Goal: Information Seeking & Learning: Learn about a topic

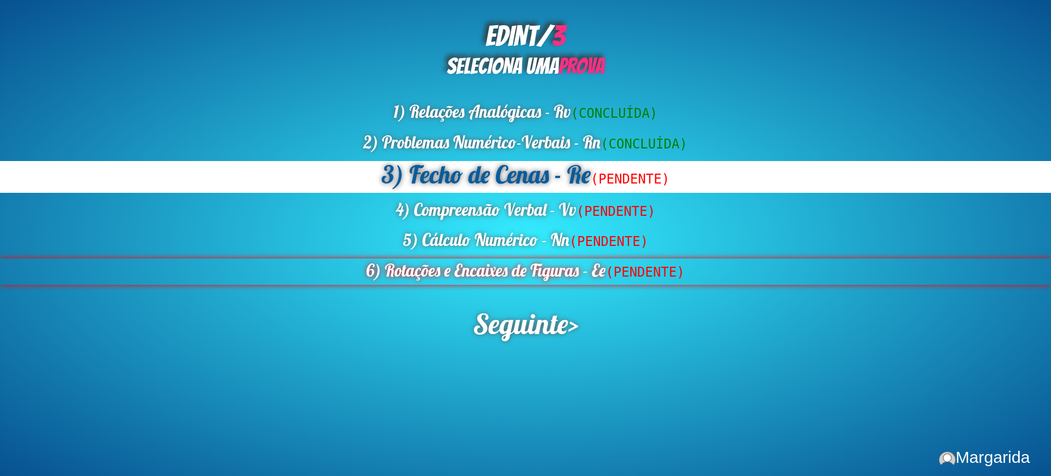
click at [485, 270] on div "6) Rotações e Encaixes de Figuras - Ee (PENDENTE)" at bounding box center [525, 271] width 1051 height 26
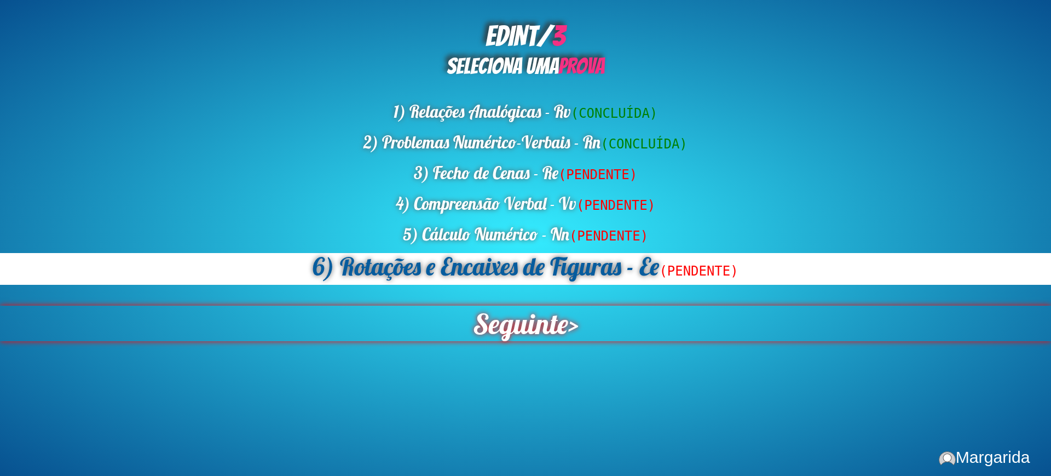
click at [518, 316] on span "Seguinte" at bounding box center [520, 323] width 98 height 37
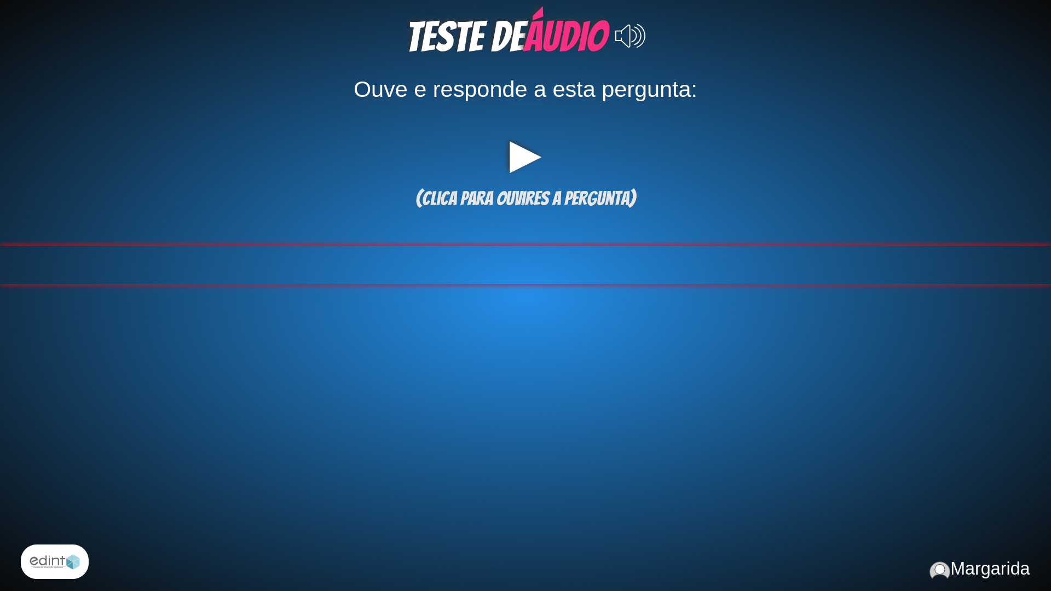
click at [546, 261] on div at bounding box center [525, 265] width 1051 height 38
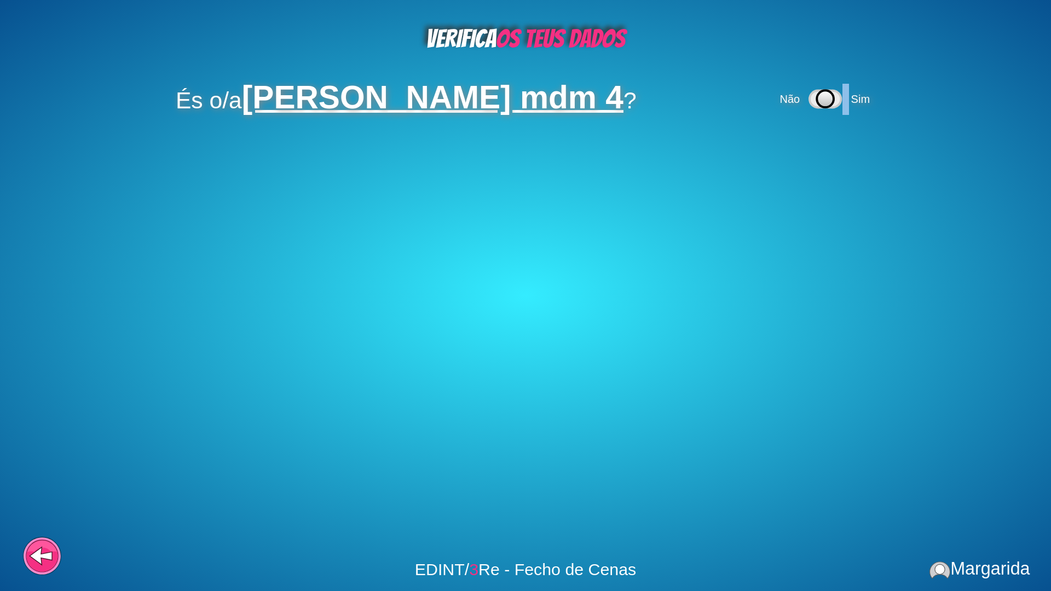
click at [818, 106] on div "Não Sim" at bounding box center [826, 99] width 98 height 31
click at [851, 100] on span "Sim" at bounding box center [860, 99] width 19 height 12
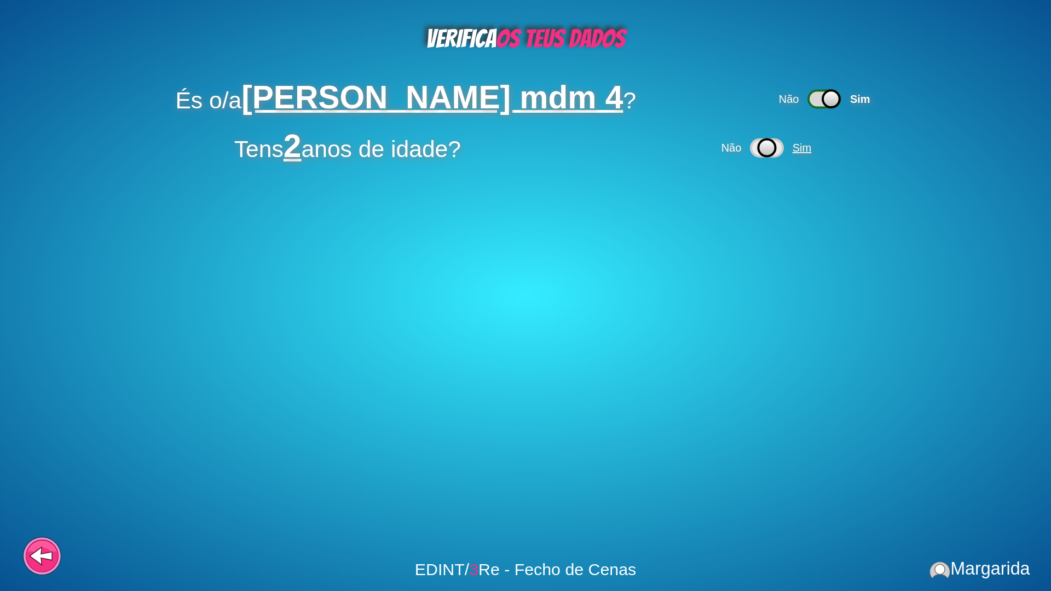
click at [798, 150] on span "Sim" at bounding box center [802, 148] width 19 height 12
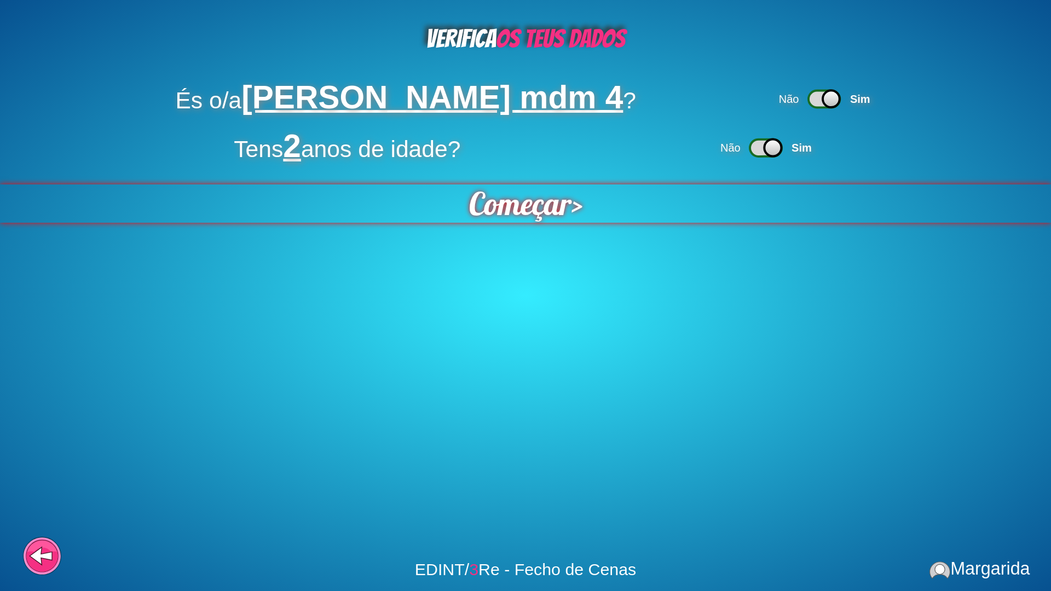
click at [535, 196] on span "Começar" at bounding box center [519, 204] width 106 height 40
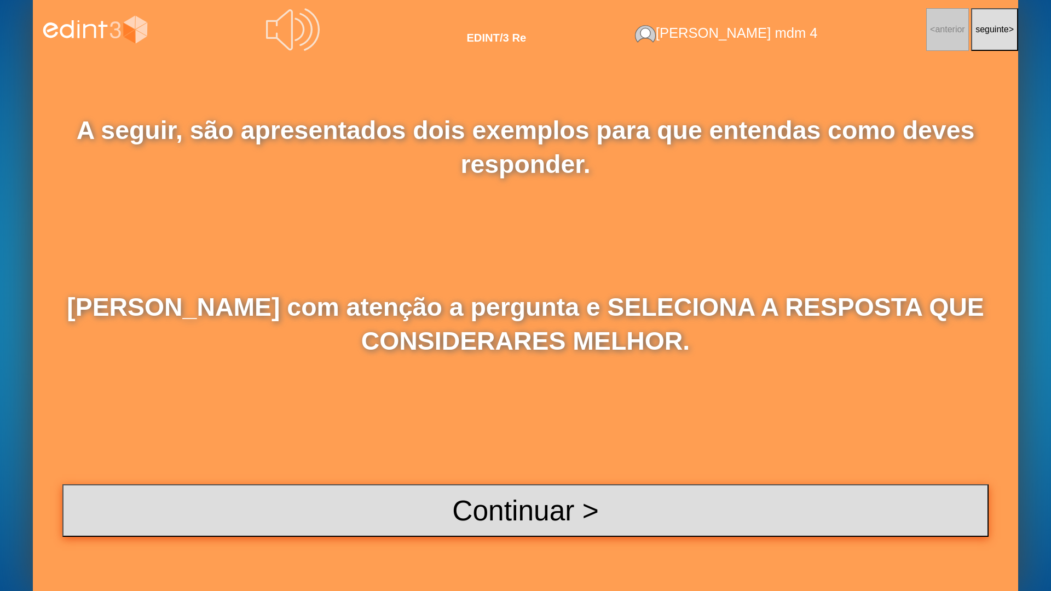
click at [474, 475] on button "Continuar >" at bounding box center [525, 511] width 926 height 53
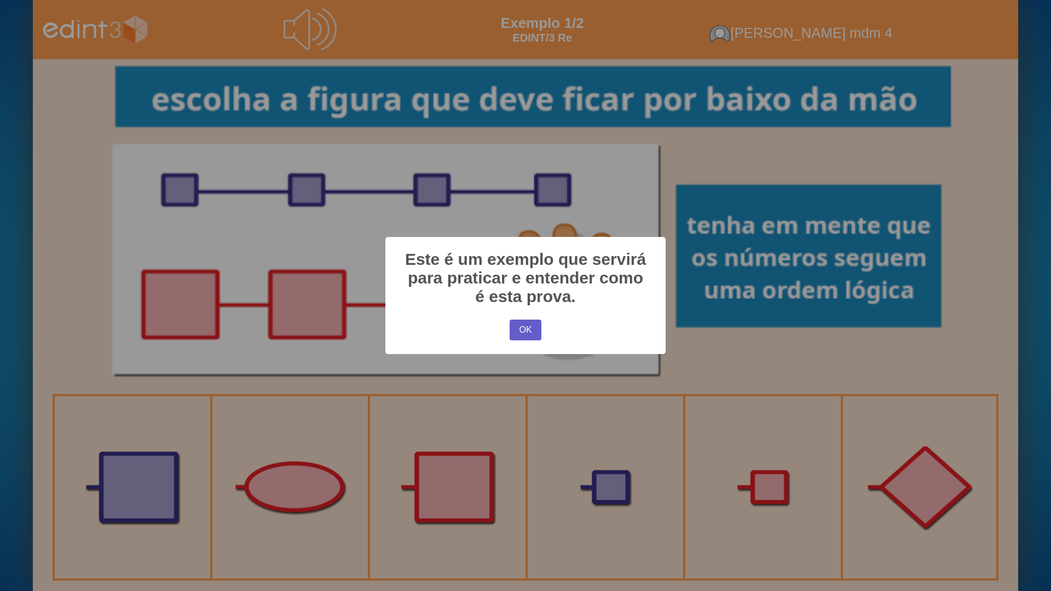
click at [520, 333] on button "OK" at bounding box center [526, 330] width 32 height 21
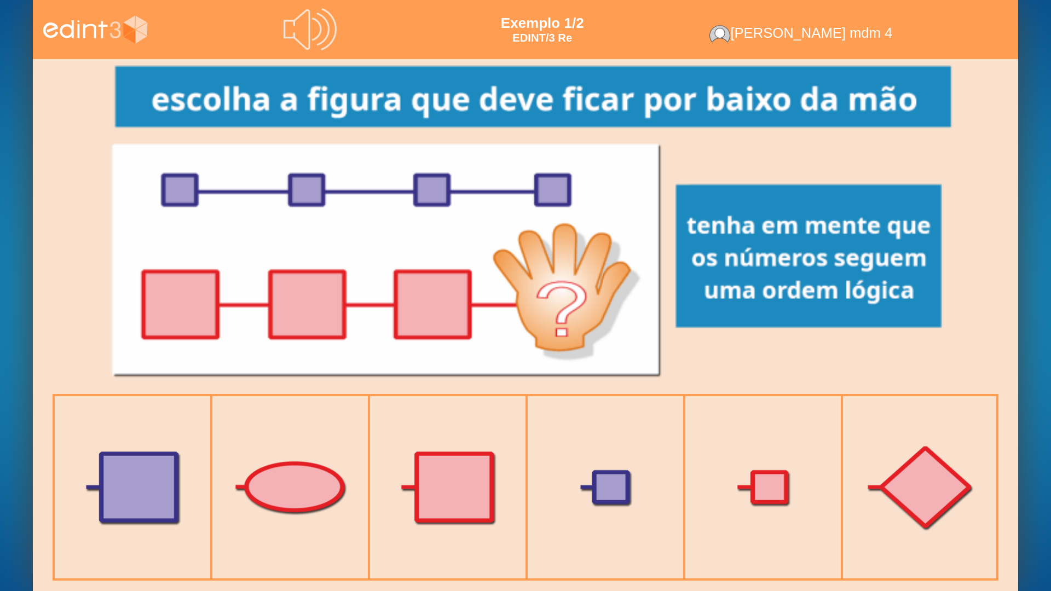
click at [546, 187] on div at bounding box center [525, 226] width 875 height 335
click at [405, 475] on div at bounding box center [447, 487] width 171 height 171
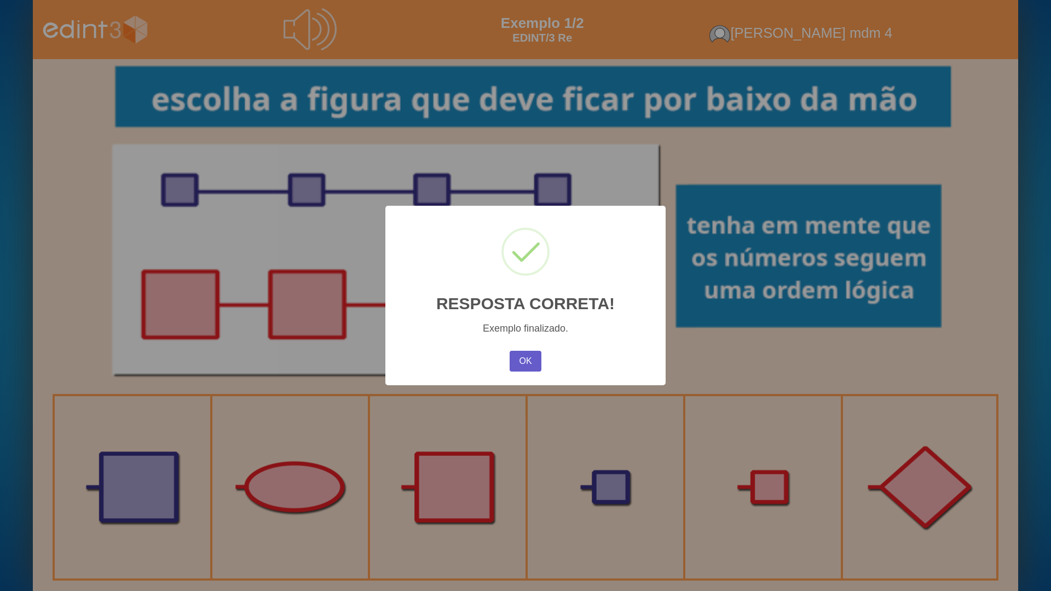
click at [528, 355] on button "OK" at bounding box center [526, 361] width 32 height 21
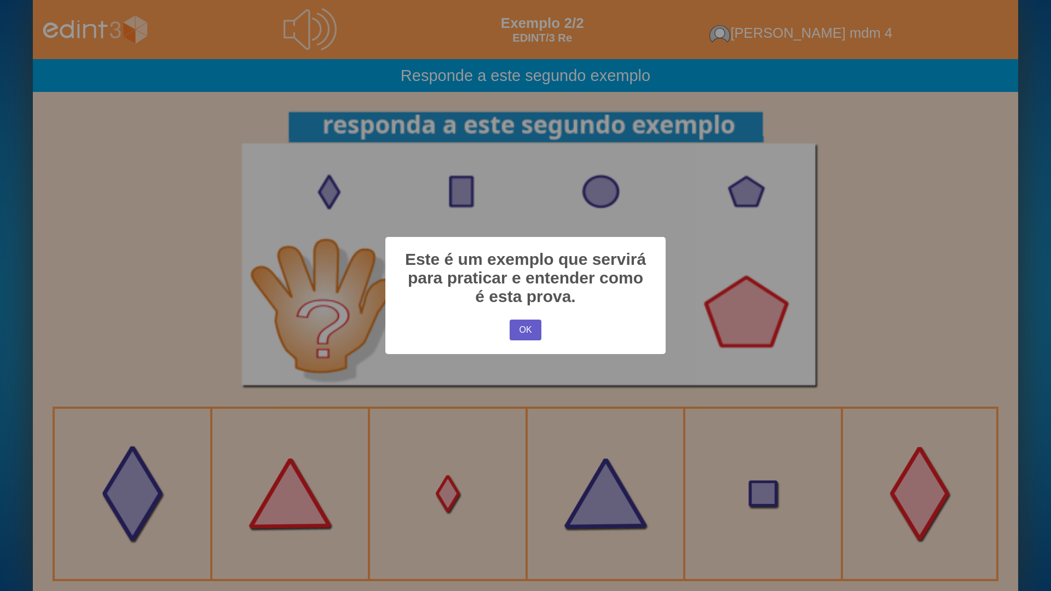
click at [531, 328] on button "OK" at bounding box center [526, 330] width 32 height 21
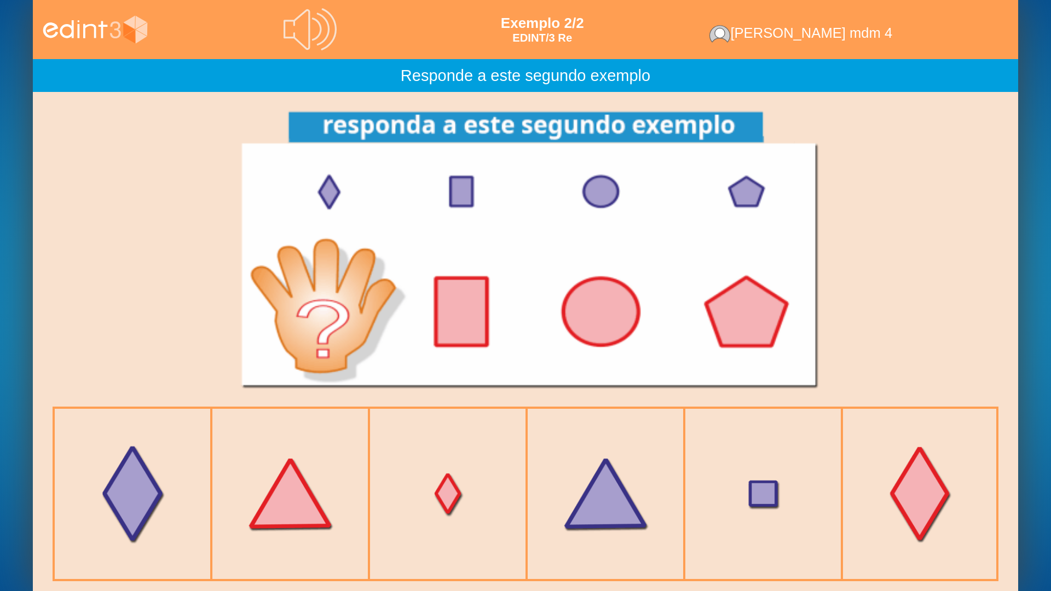
click at [431, 475] on div at bounding box center [447, 493] width 171 height 171
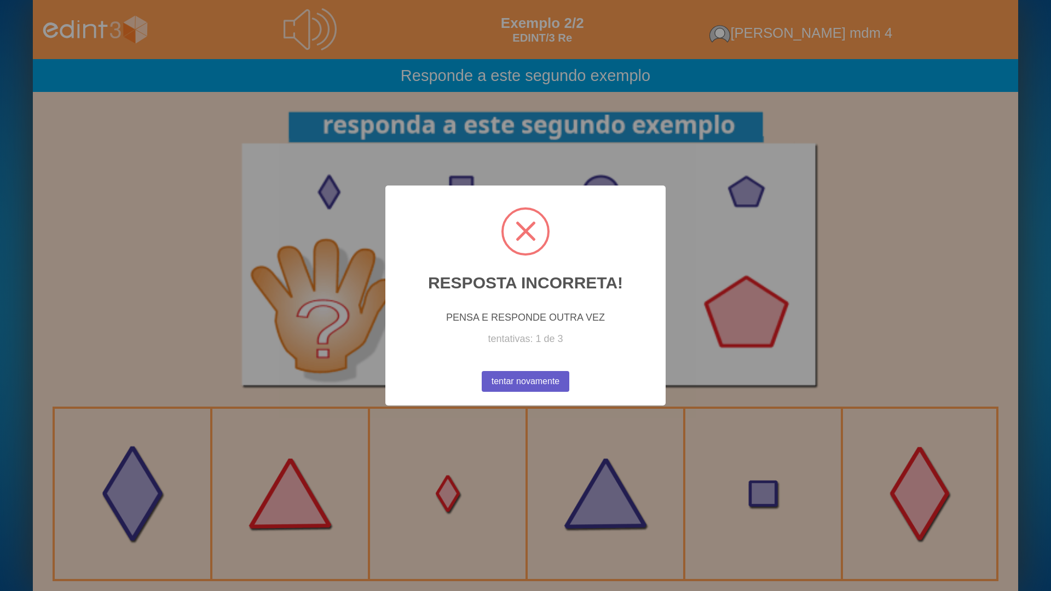
drag, startPoint x: 503, startPoint y: 375, endPoint x: 752, endPoint y: 442, distance: 258.4
click at [504, 376] on button "tentar novamente" at bounding box center [525, 382] width 96 height 23
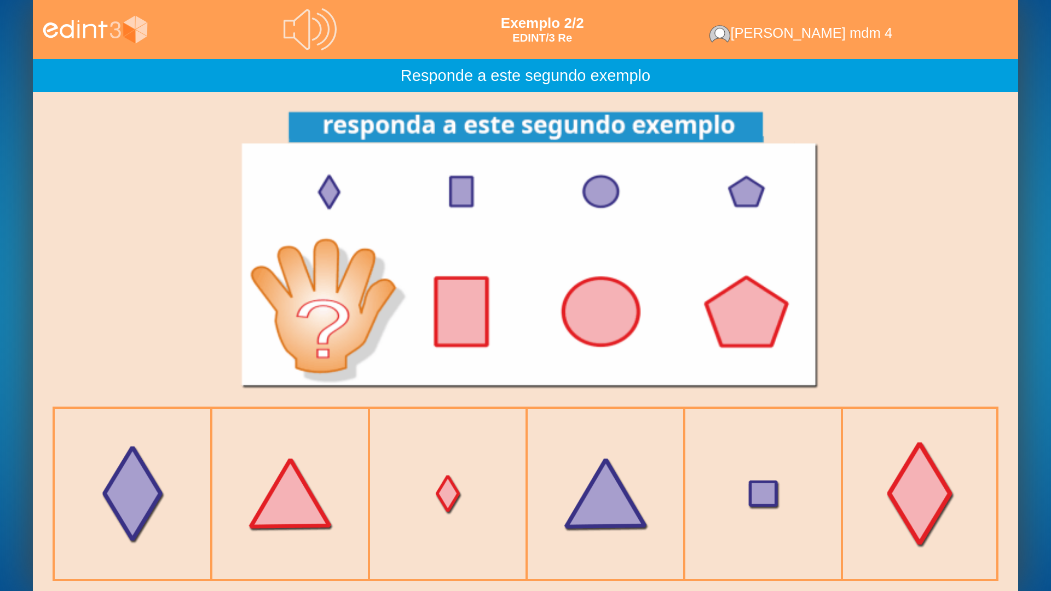
drag, startPoint x: 850, startPoint y: 469, endPoint x: 887, endPoint y: 470, distance: 37.8
click at [851, 469] on div at bounding box center [919, 493] width 153 height 153
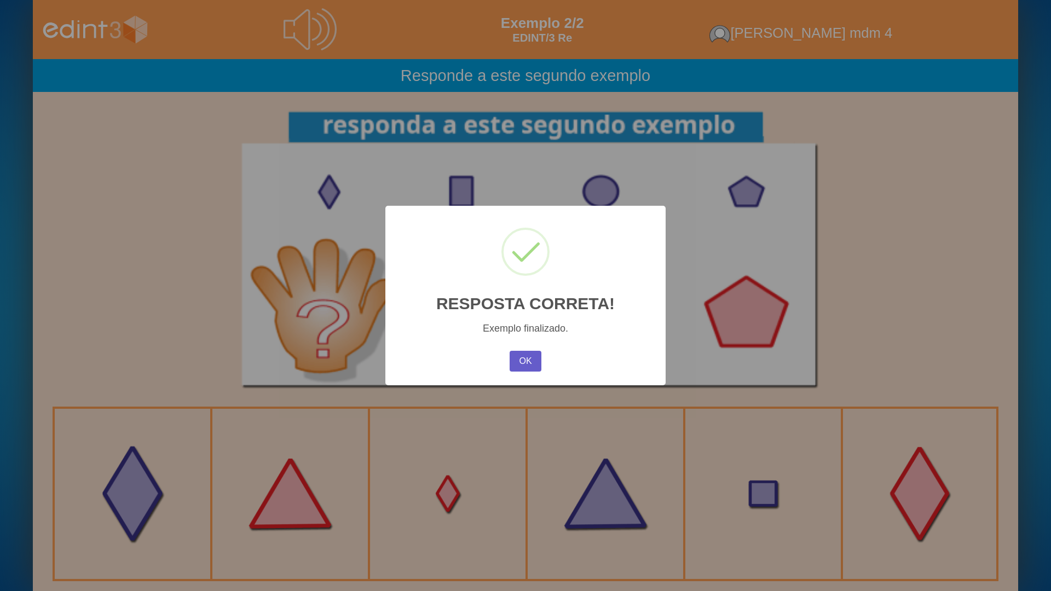
click at [531, 362] on button "OK" at bounding box center [526, 361] width 32 height 21
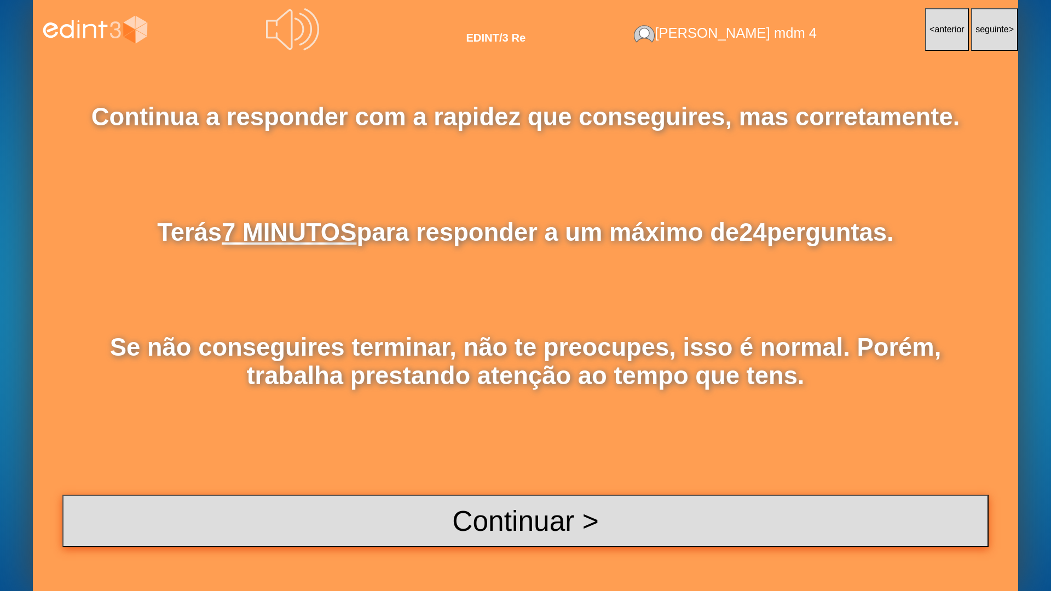
click at [538, 475] on button "Continuar >" at bounding box center [525, 521] width 926 height 53
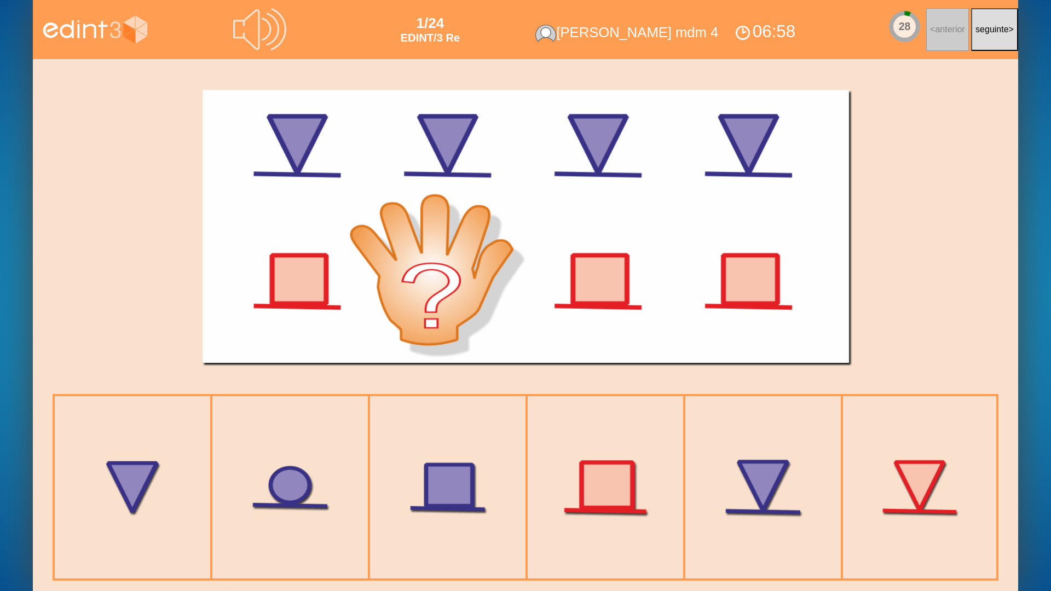
click at [608, 475] on div at bounding box center [605, 487] width 171 height 171
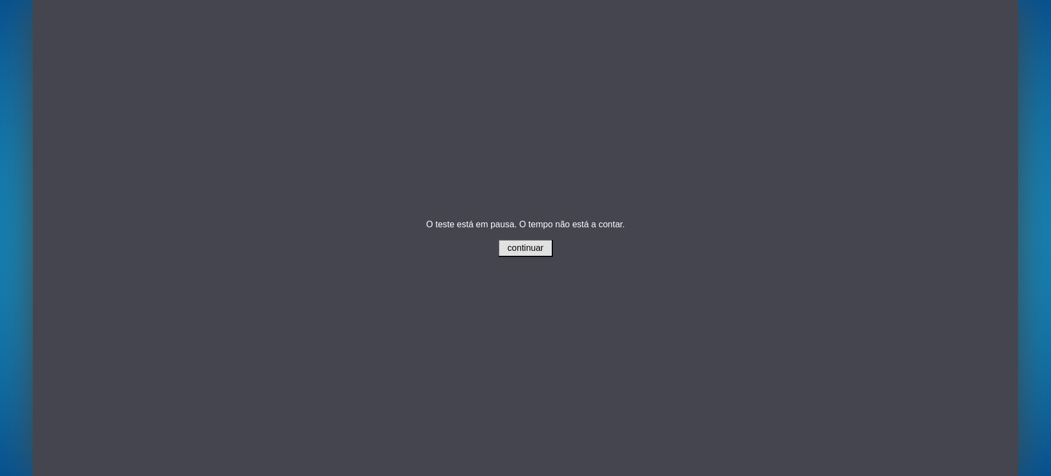
click at [526, 230] on p "O teste está em pausa. O tempo não está a contar. continuar" at bounding box center [525, 238] width 199 height 37
click at [527, 239] on button "continuar" at bounding box center [525, 248] width 55 height 18
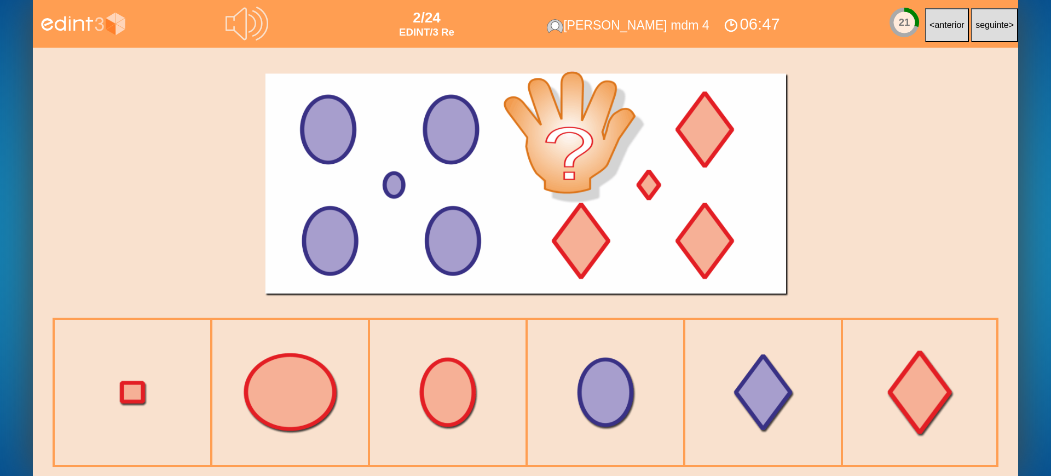
click at [921, 378] on div at bounding box center [920, 392] width 160 height 160
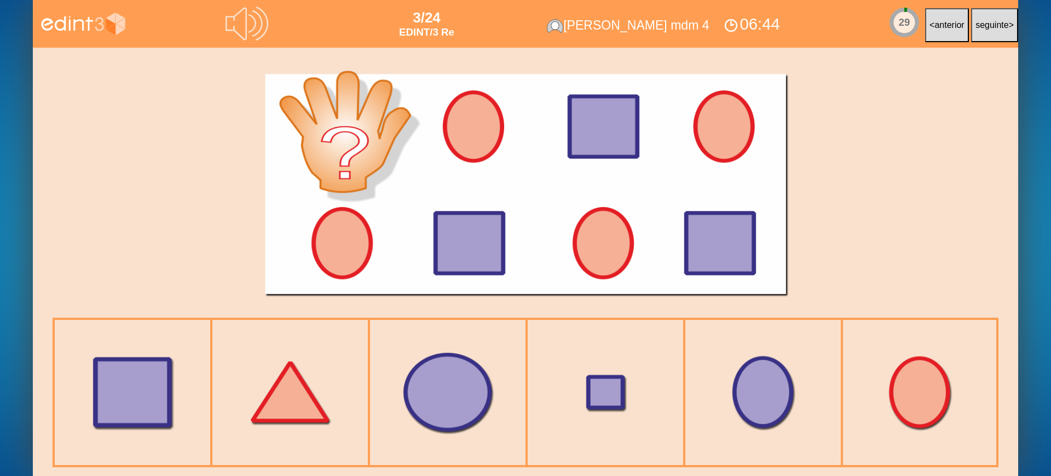
click at [107, 375] on div at bounding box center [133, 392] width 160 height 160
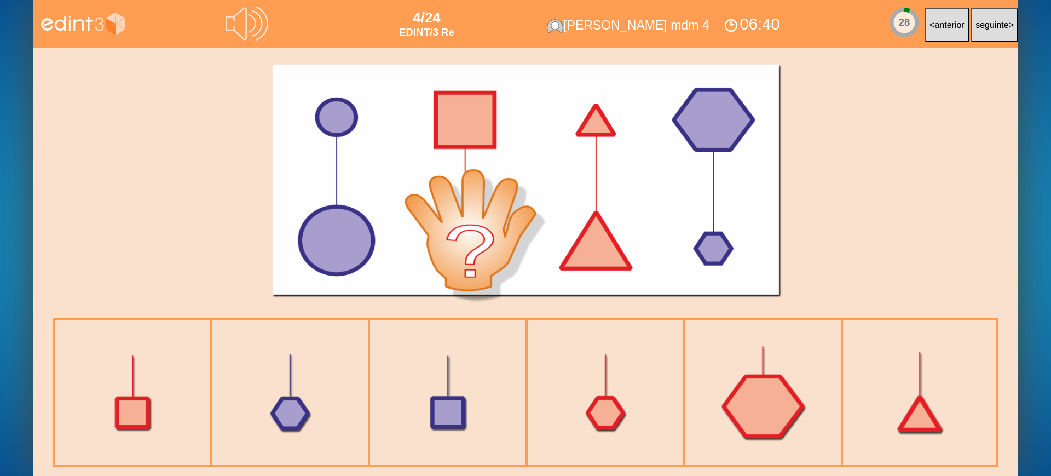
click at [912, 411] on div at bounding box center [920, 392] width 160 height 160
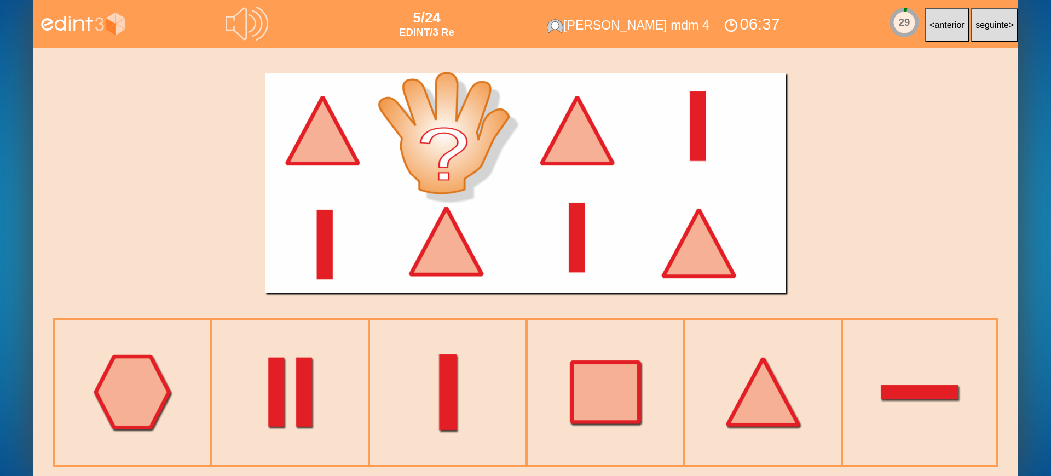
click at [425, 413] on div at bounding box center [448, 392] width 160 height 160
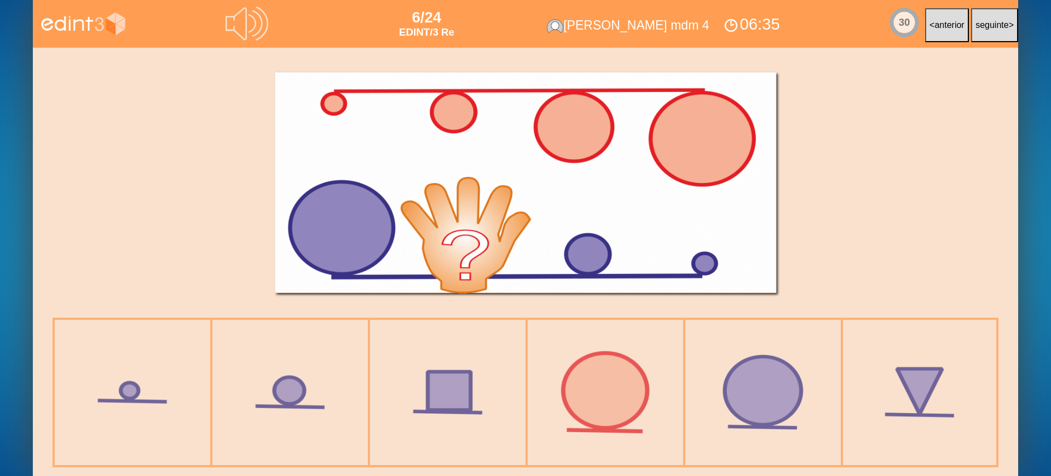
click at [589, 381] on div at bounding box center [606, 392] width 160 height 160
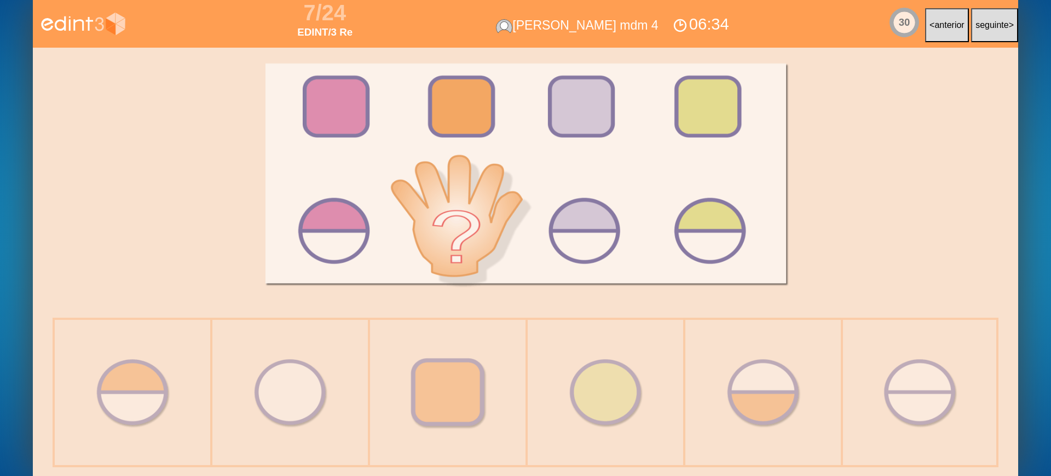
click at [476, 376] on div at bounding box center [448, 392] width 160 height 160
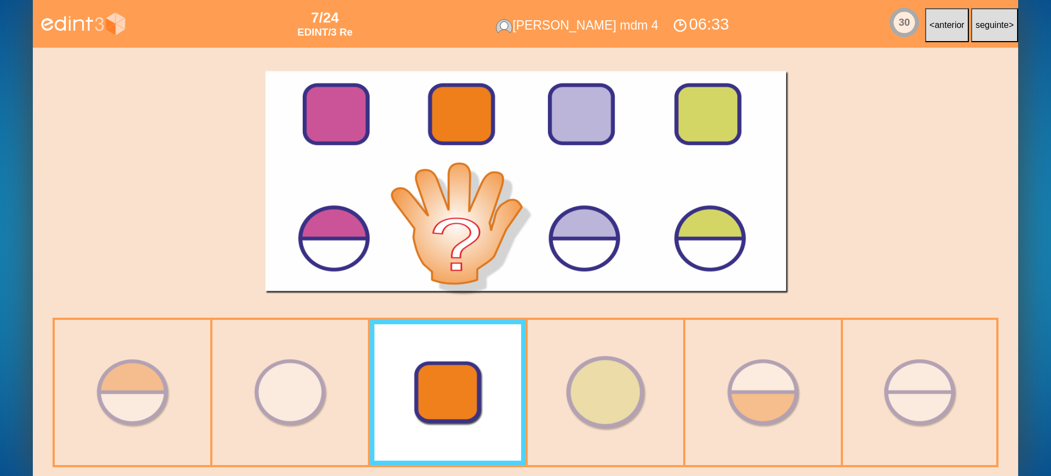
click at [603, 370] on div at bounding box center [606, 392] width 160 height 160
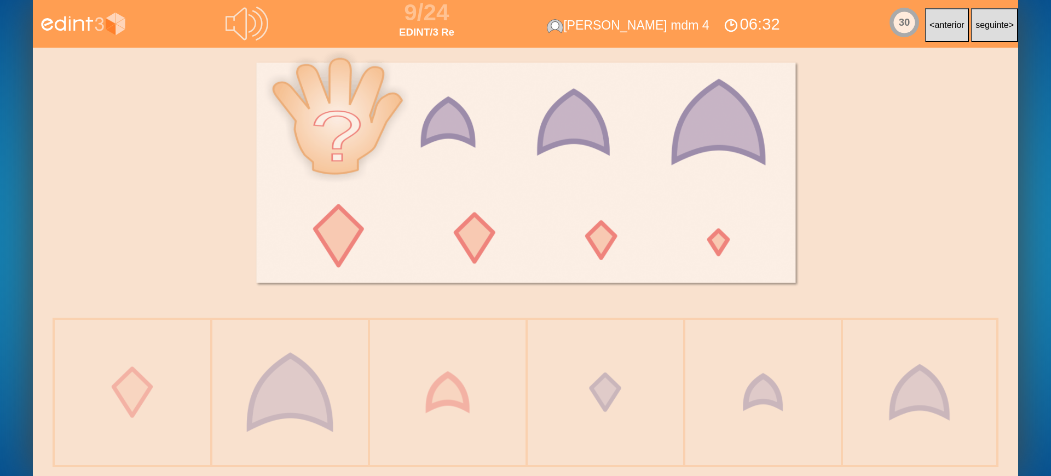
click at [491, 370] on div at bounding box center [448, 392] width 160 height 160
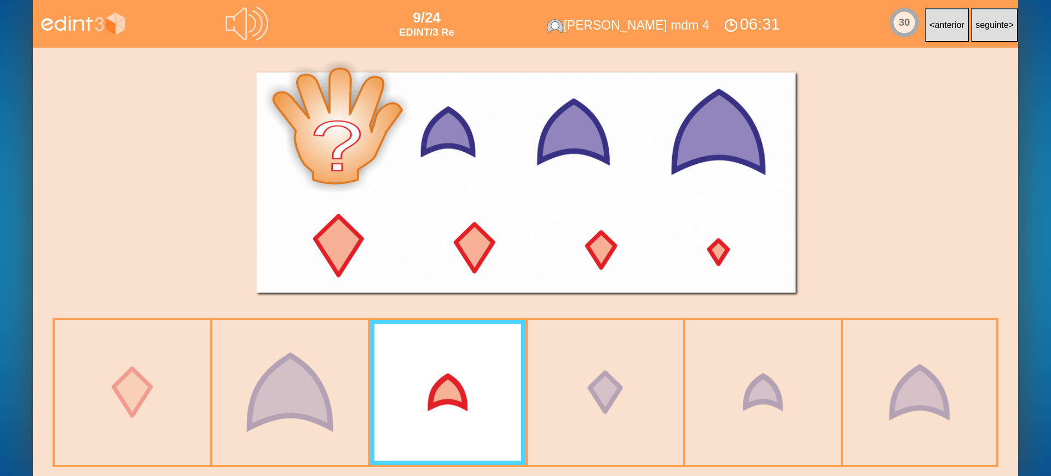
click at [591, 370] on div at bounding box center [606, 392] width 160 height 160
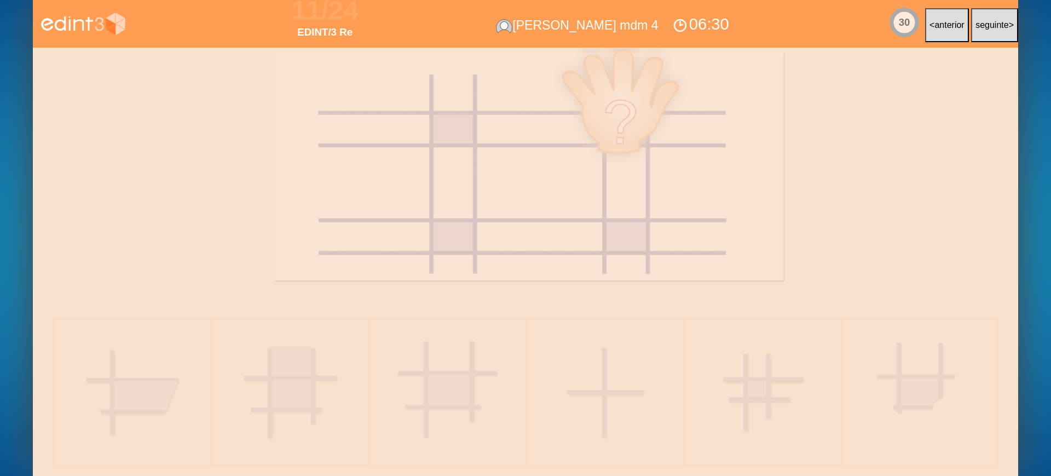
click at [435, 373] on div at bounding box center [448, 392] width 160 height 160
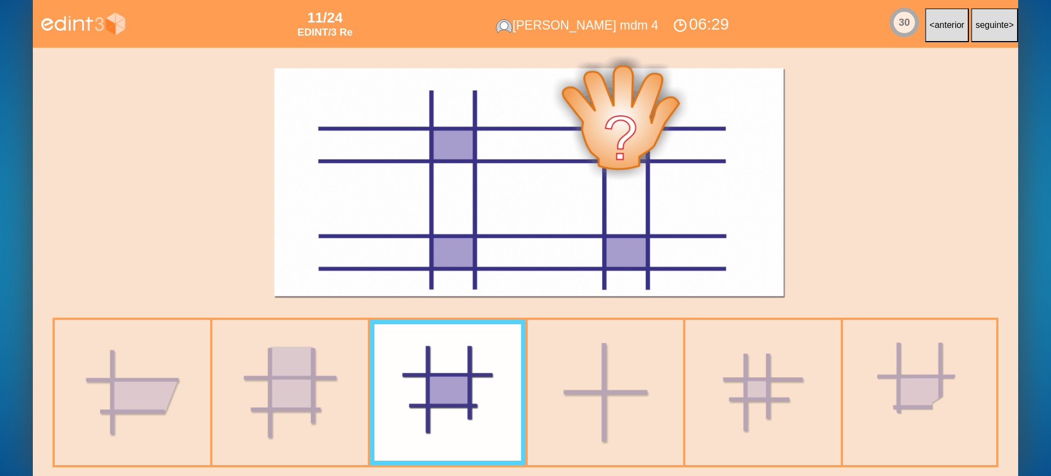
click at [612, 383] on div at bounding box center [606, 392] width 160 height 160
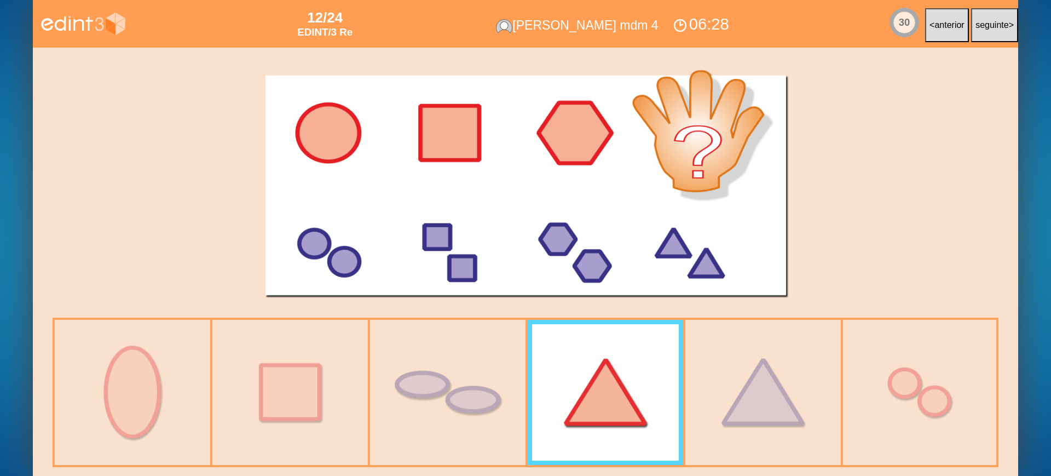
click at [468, 376] on div at bounding box center [448, 392] width 160 height 160
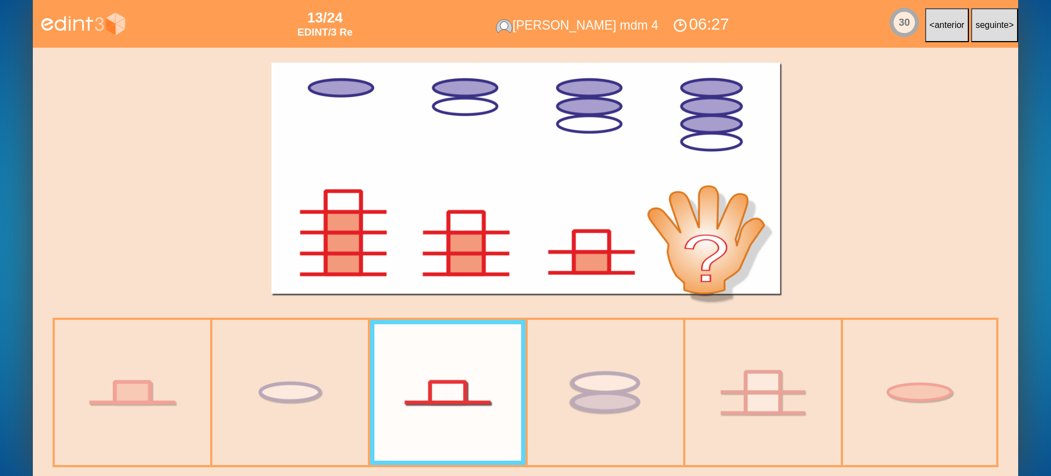
click at [578, 385] on div at bounding box center [606, 392] width 160 height 160
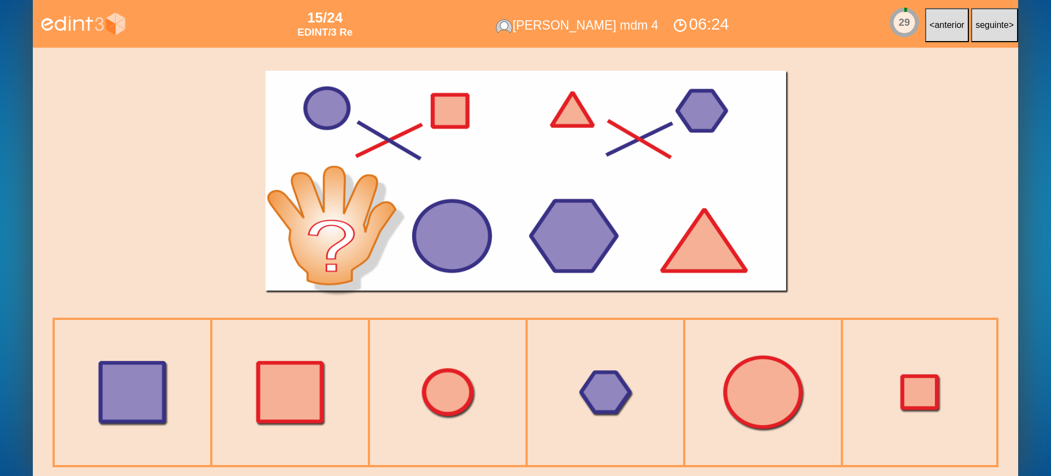
click at [462, 388] on div at bounding box center [448, 392] width 160 height 160
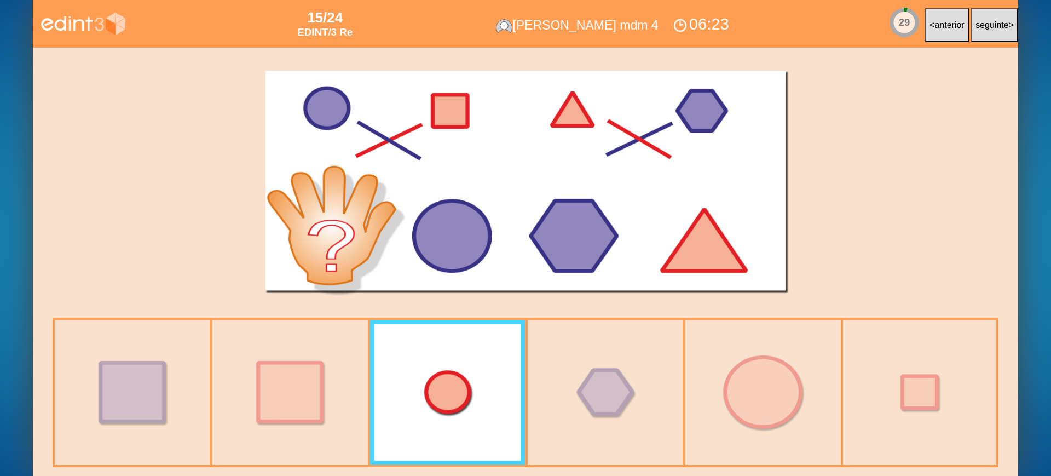
click at [607, 391] on div at bounding box center [606, 392] width 160 height 160
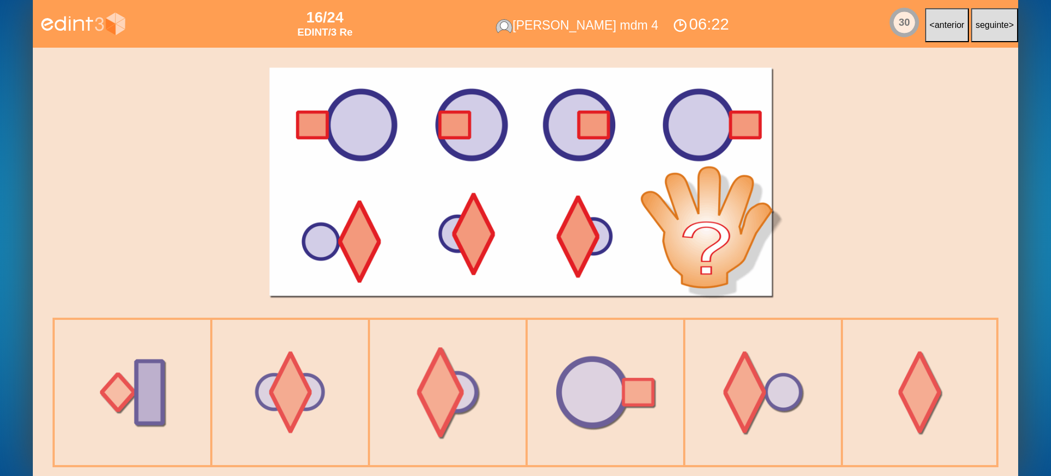
click at [507, 389] on div at bounding box center [448, 392] width 160 height 160
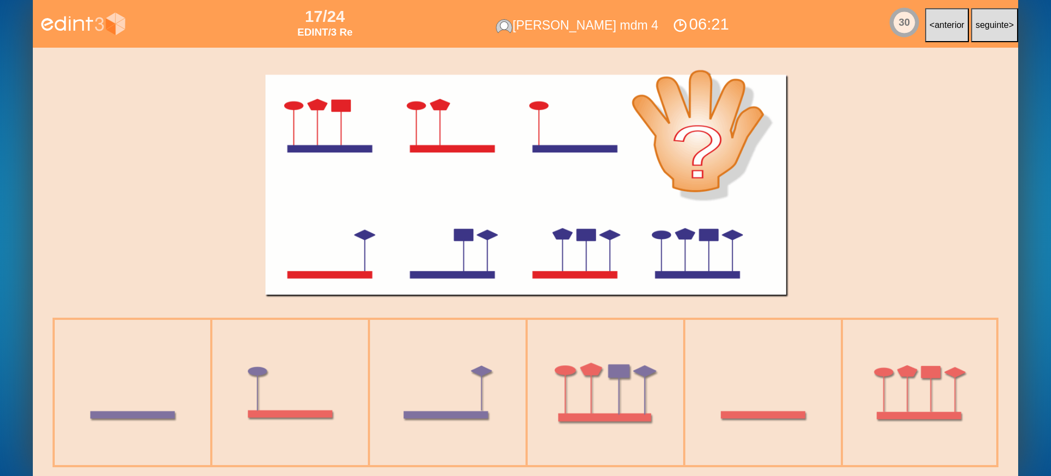
click at [590, 386] on div at bounding box center [606, 392] width 160 height 160
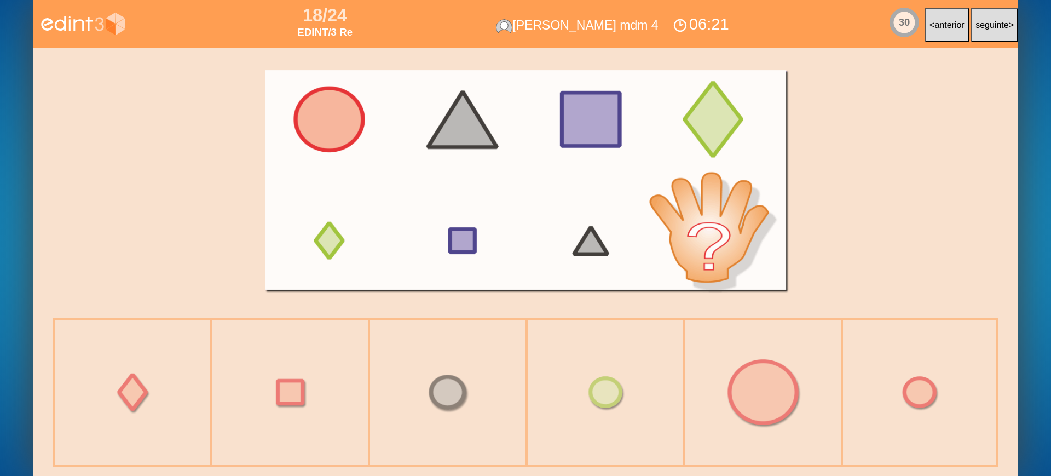
click at [471, 384] on div at bounding box center [448, 392] width 160 height 160
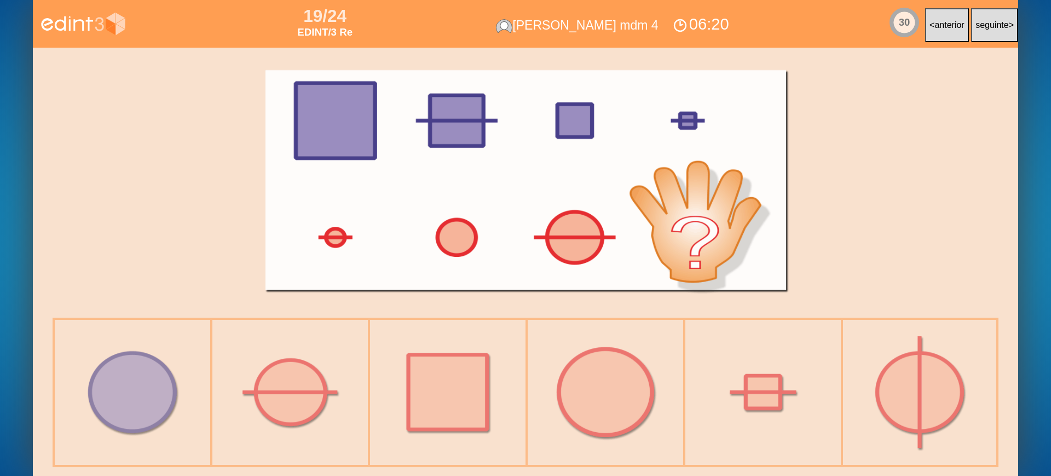
click at [567, 393] on div at bounding box center [606, 392] width 160 height 160
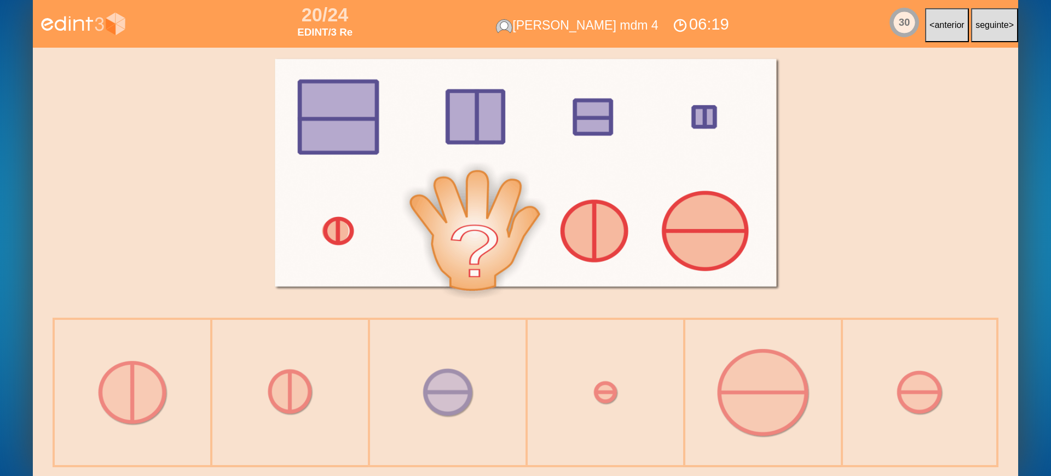
click at [458, 392] on div at bounding box center [448, 392] width 160 height 160
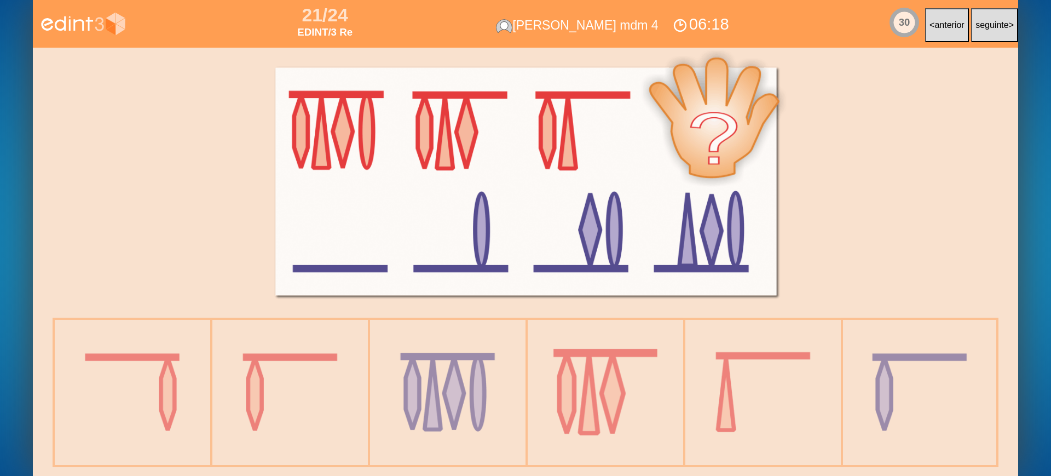
click at [558, 397] on div at bounding box center [606, 392] width 160 height 160
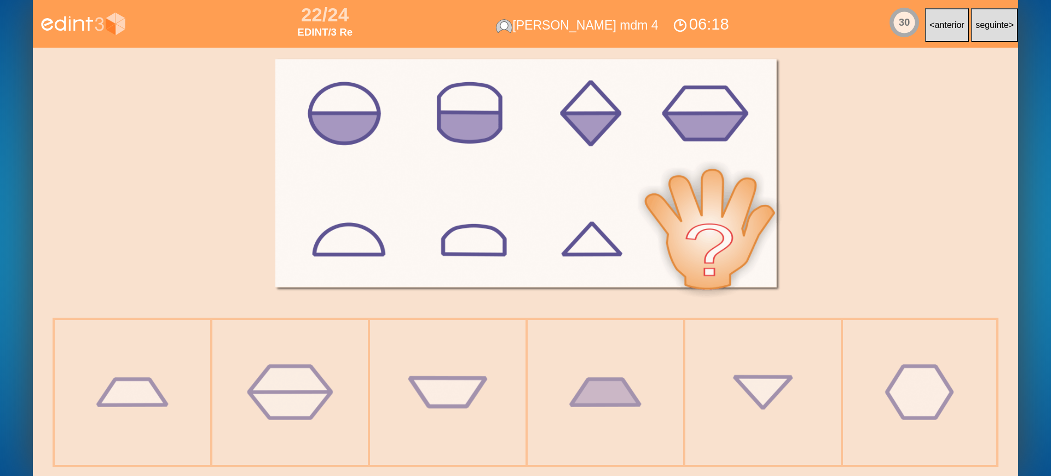
click at [432, 399] on div at bounding box center [448, 392] width 160 height 160
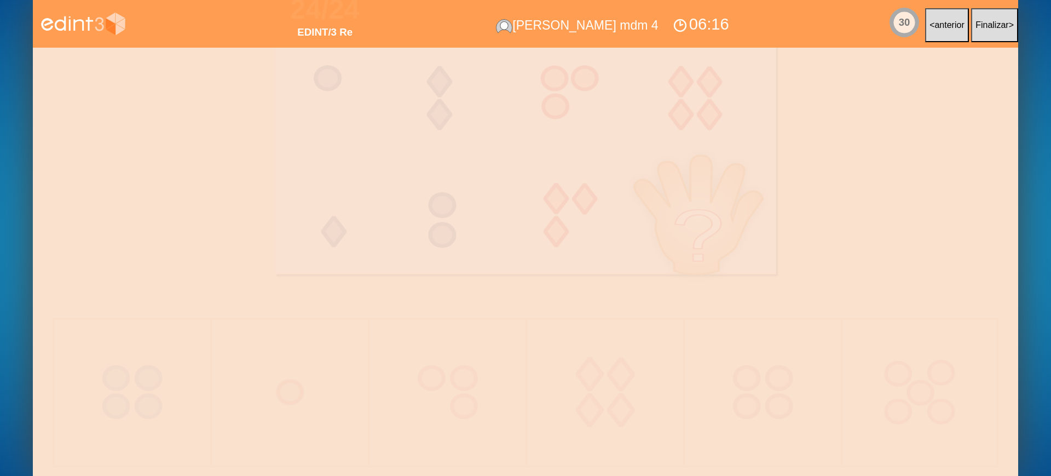
click at [597, 405] on div at bounding box center [606, 392] width 160 height 160
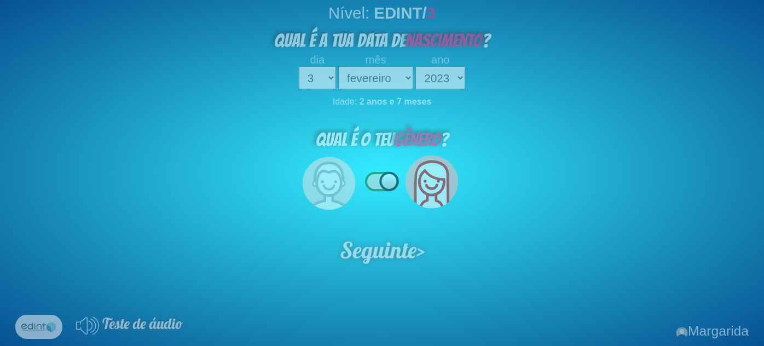
select select "3"
select select "02"
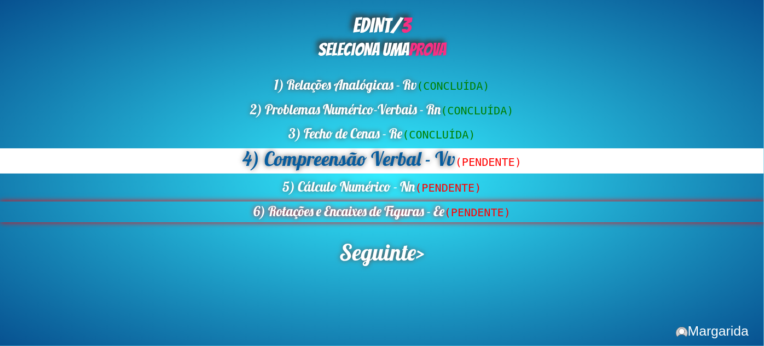
click at [368, 206] on div "6) Rotações e Encaixes de Figuras - Ee (PENDENTE)" at bounding box center [382, 211] width 764 height 21
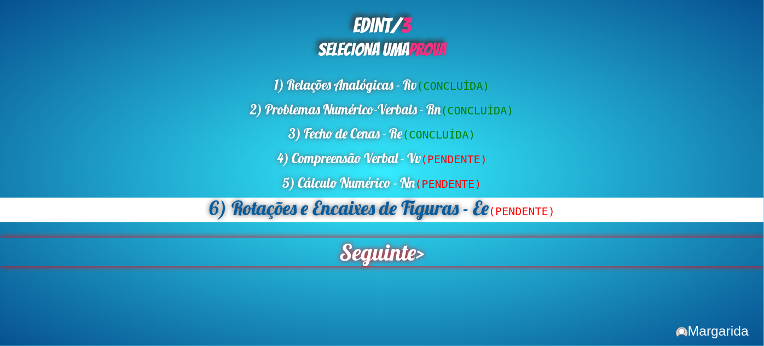
click at [374, 258] on span "Seguinte" at bounding box center [377, 252] width 77 height 28
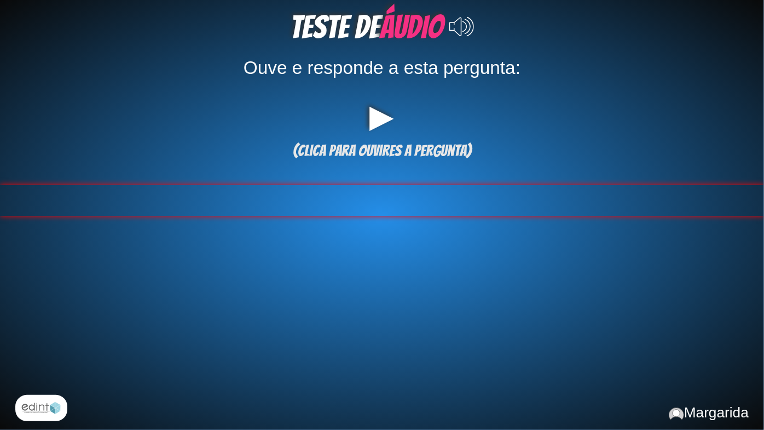
click at [381, 215] on span at bounding box center [381, 200] width 5 height 31
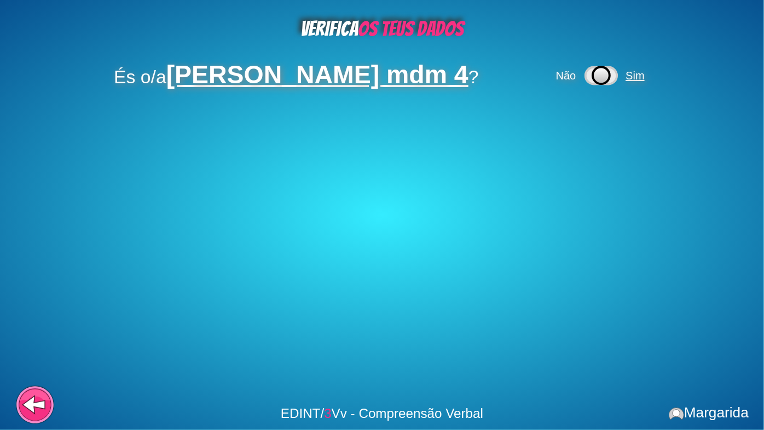
click at [626, 79] on span "Sim" at bounding box center [635, 76] width 19 height 12
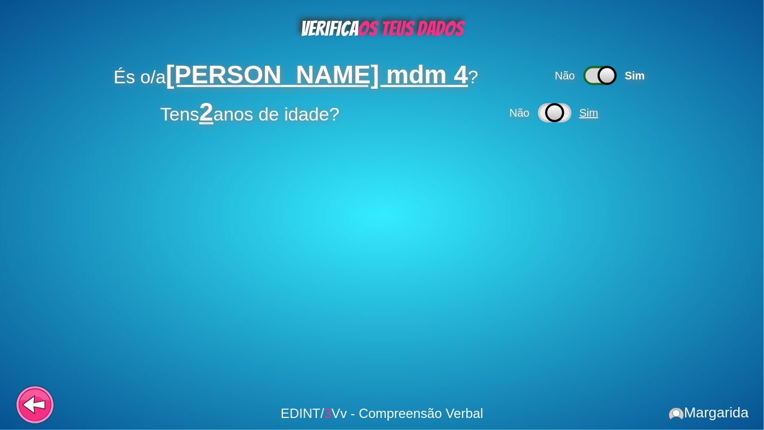
click at [594, 112] on span "Sim" at bounding box center [589, 113] width 19 height 12
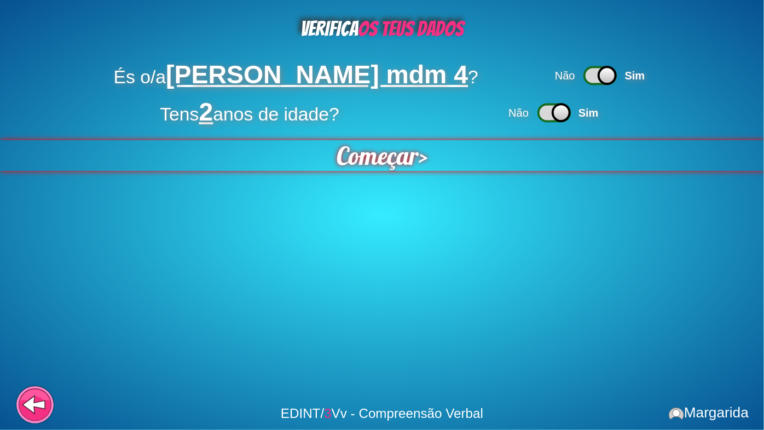
click at [354, 168] on span "Começar" at bounding box center [378, 155] width 82 height 31
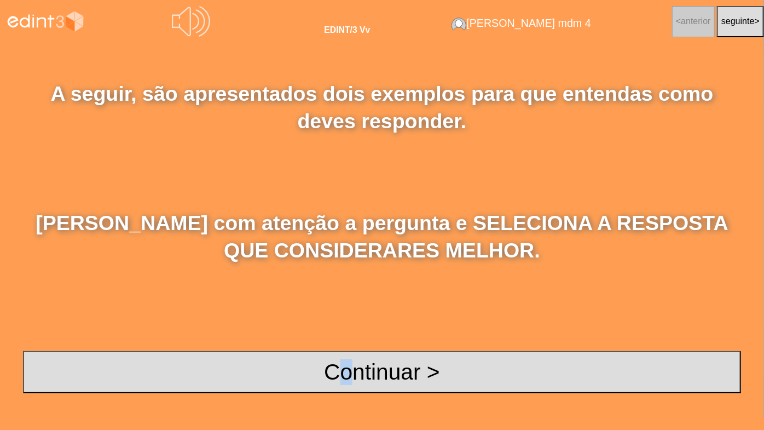
click at [347, 336] on div "A seguir, são apresentados dois exemplos para que entendas como deves responder…" at bounding box center [382, 236] width 764 height 387
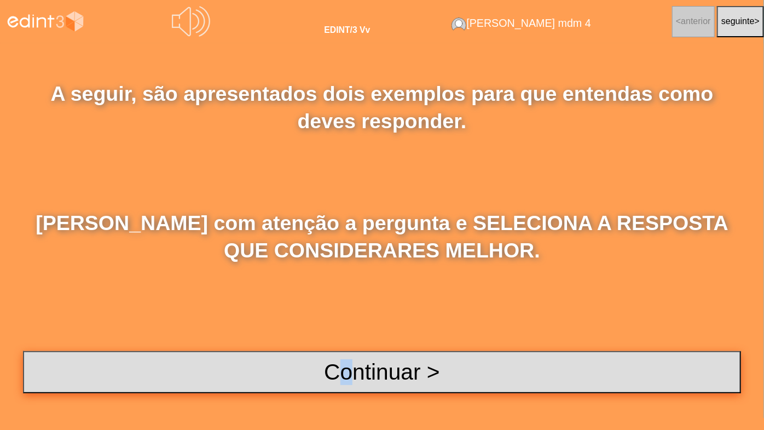
click at [279, 345] on button "Continuar >" at bounding box center [382, 372] width 718 height 42
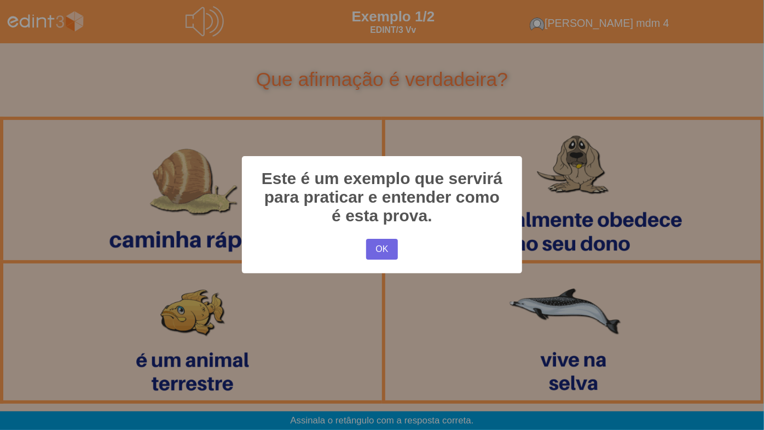
click at [218, 230] on div "× Este é um exemplo que servirá para praticar e entender como é esta prova. OK …" at bounding box center [382, 215] width 764 height 430
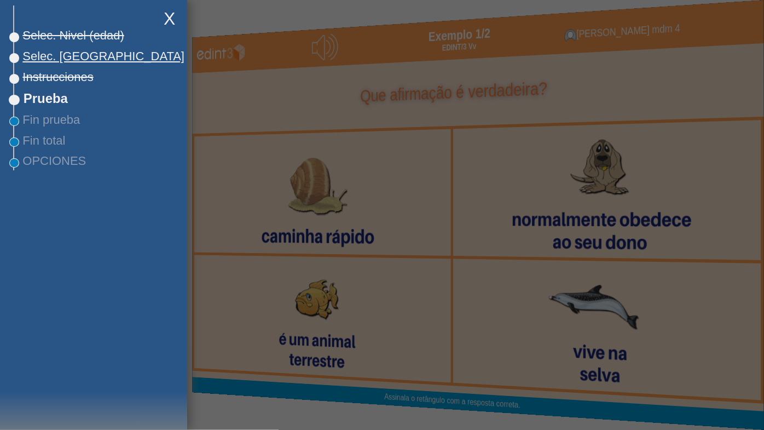
click at [49, 49] on span "Selec. [GEOGRAPHIC_DATA]" at bounding box center [99, 56] width 170 height 14
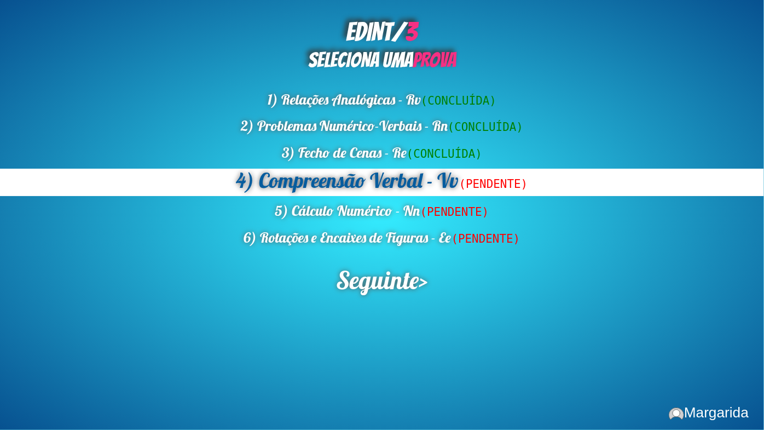
click at [373, 249] on div "EDINT/ 3 SELECIONA UMA PROVA 1) Relações Analógicas - Rv (CONCLUÍDA) 2) Problem…" at bounding box center [382, 215] width 764 height 430
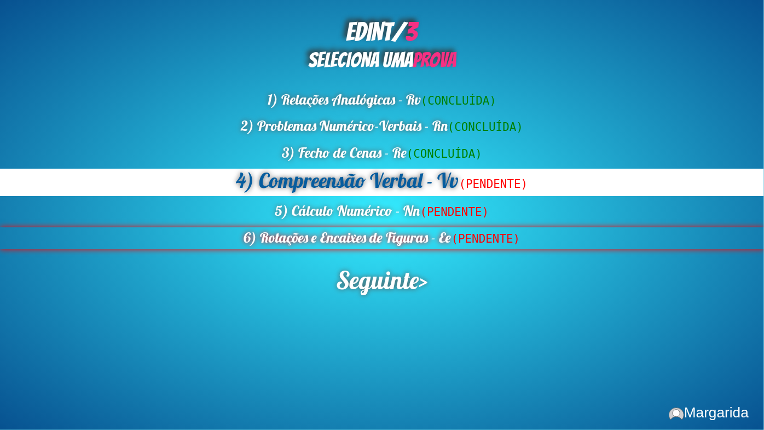
click at [371, 240] on div "6) Rotações e Encaixes de Figuras - Ee (PENDENTE)" at bounding box center [382, 238] width 764 height 22
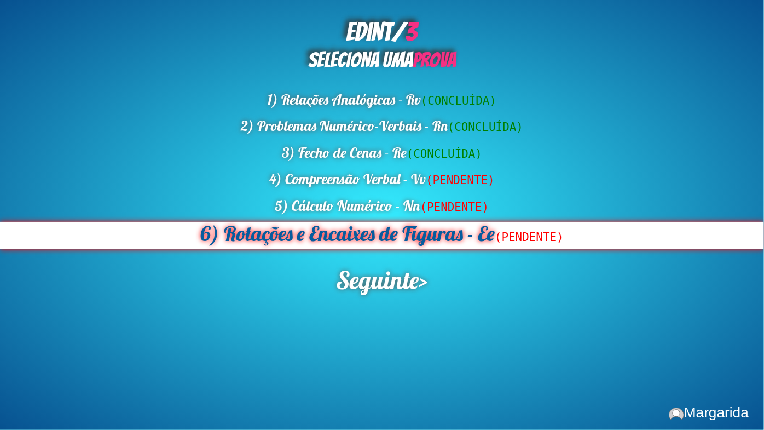
click at [371, 240] on div "6) Rotações e Encaixes de Figuras - Ee (PENDENTE)" at bounding box center [382, 235] width 764 height 27
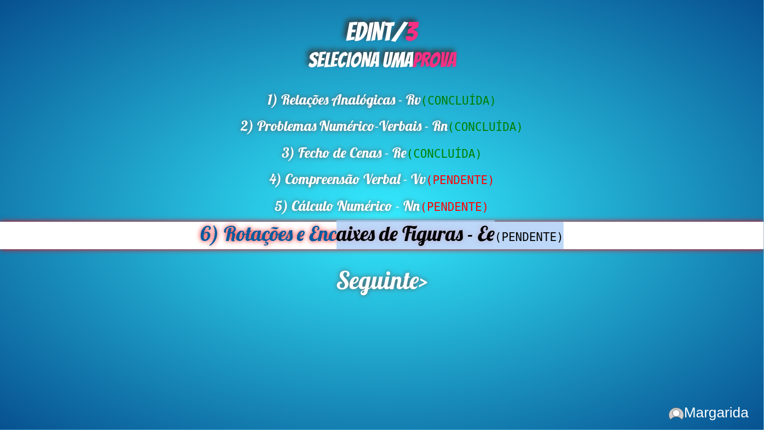
click at [371, 240] on div "6) Rotações e Encaixes de Figuras - Ee (PENDENTE)" at bounding box center [382, 235] width 764 height 27
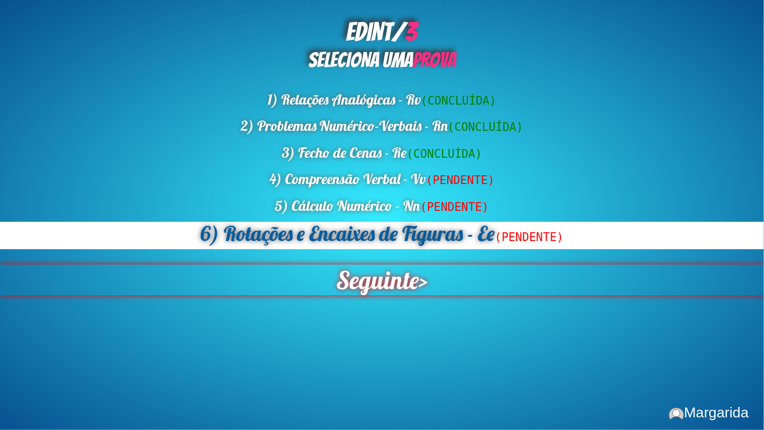
click at [366, 281] on span "Seguinte" at bounding box center [377, 279] width 83 height 31
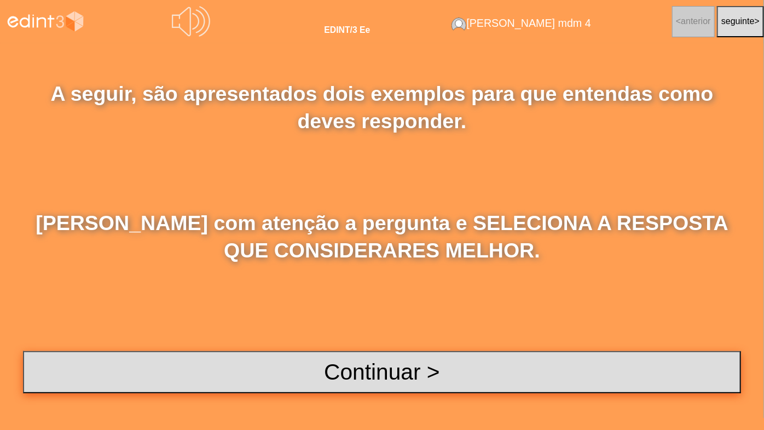
click at [369, 345] on button "Continuar >" at bounding box center [382, 372] width 718 height 42
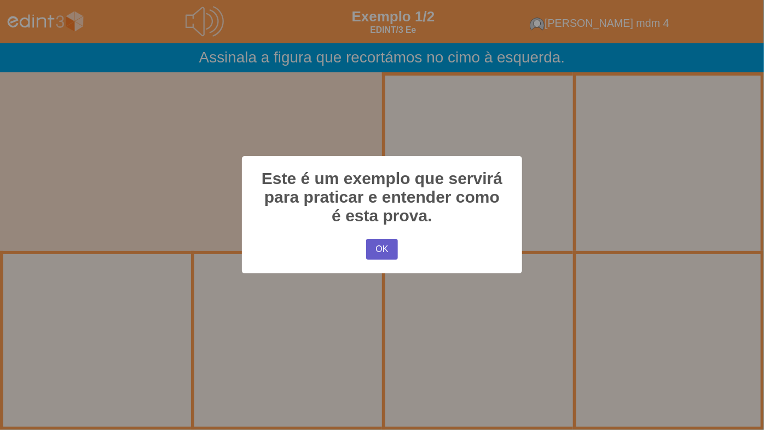
click at [385, 251] on button "OK" at bounding box center [382, 249] width 32 height 21
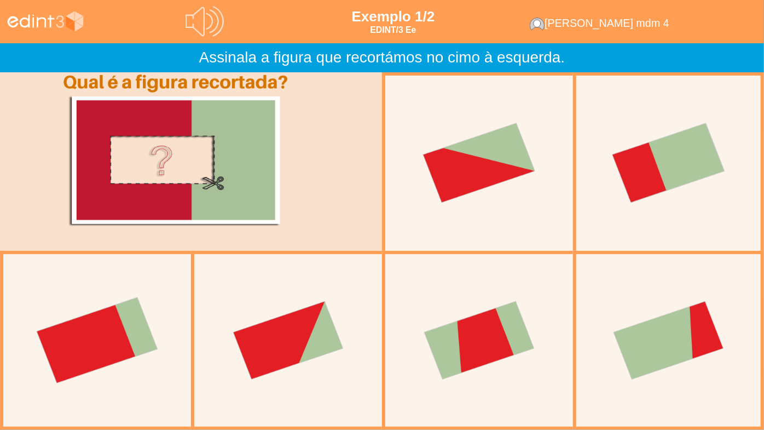
click at [142, 344] on div at bounding box center [97, 340] width 190 height 190
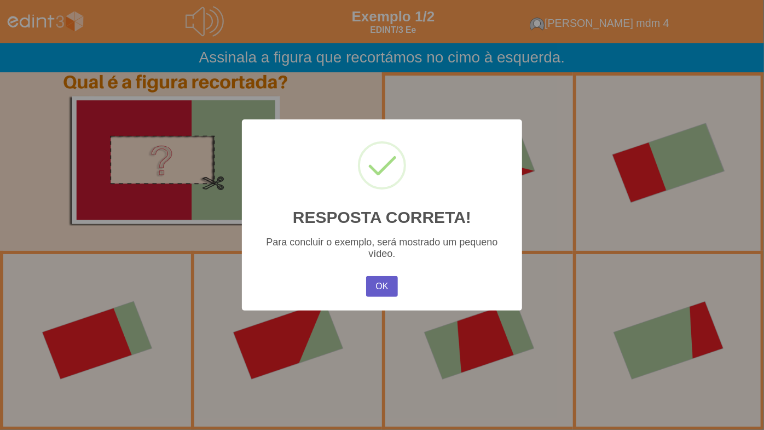
click at [393, 278] on button "OK" at bounding box center [382, 286] width 32 height 21
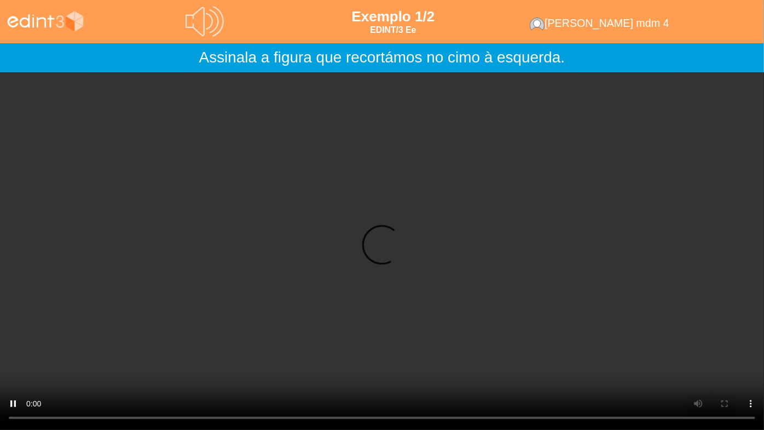
click at [389, 321] on video "*Este navegador NO soporta vídeo HTML5*" at bounding box center [382, 251] width 764 height 358
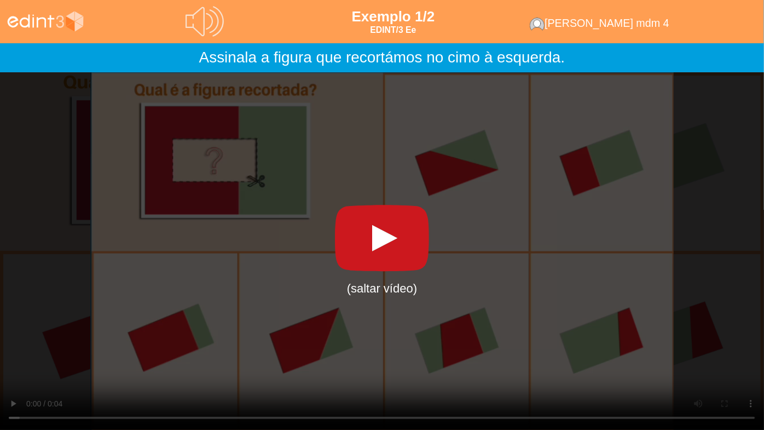
click at [368, 268] on icon at bounding box center [382, 238] width 88 height 65
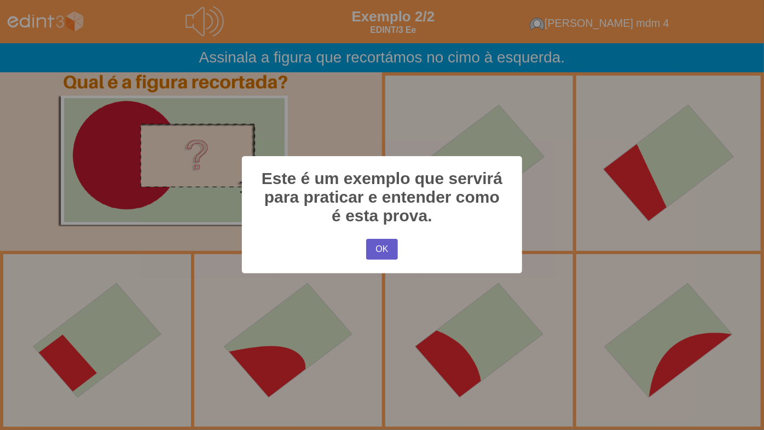
click at [373, 252] on button "OK" at bounding box center [382, 249] width 32 height 21
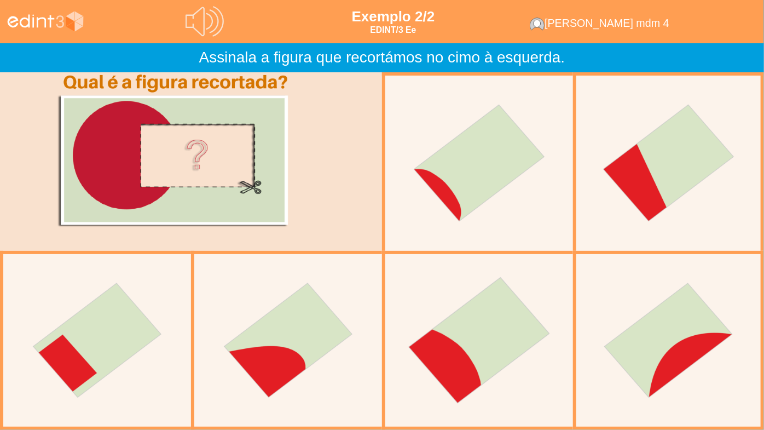
click at [437, 345] on div at bounding box center [479, 340] width 190 height 190
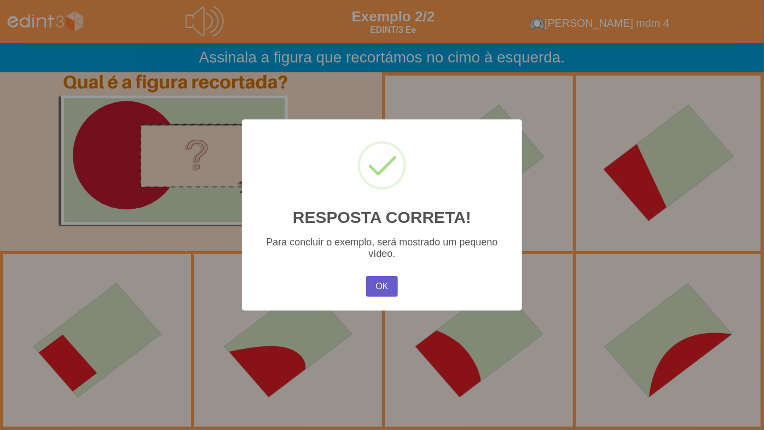
click at [384, 292] on button "OK" at bounding box center [382, 286] width 32 height 21
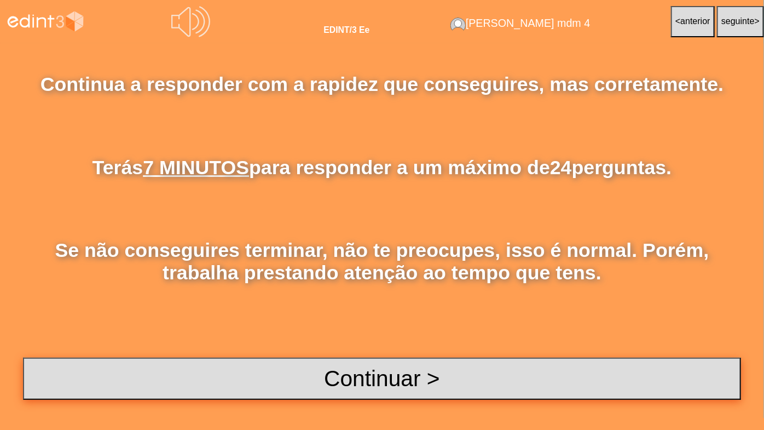
click at [440, 345] on button "Continuar >" at bounding box center [382, 379] width 718 height 42
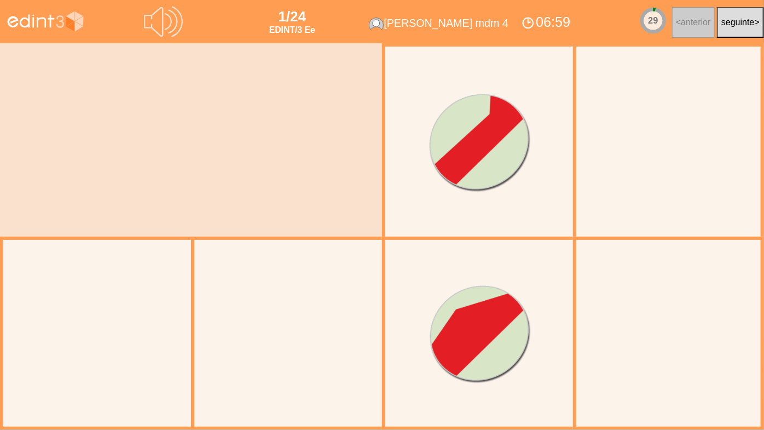
click at [666, 345] on div at bounding box center [668, 333] width 203 height 203
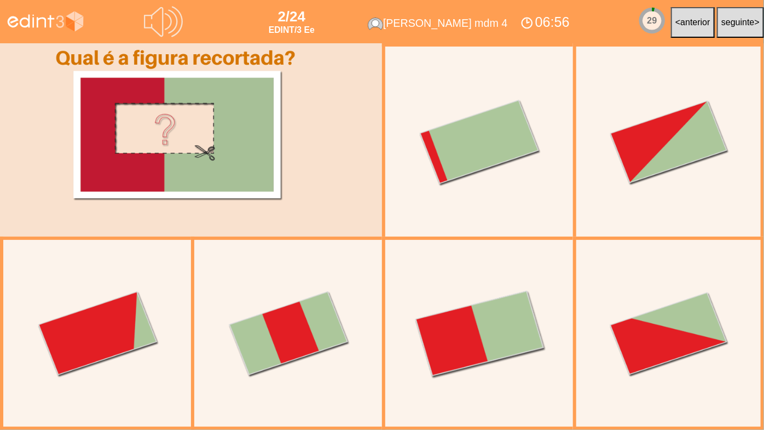
click at [454, 343] on div at bounding box center [479, 333] width 206 height 206
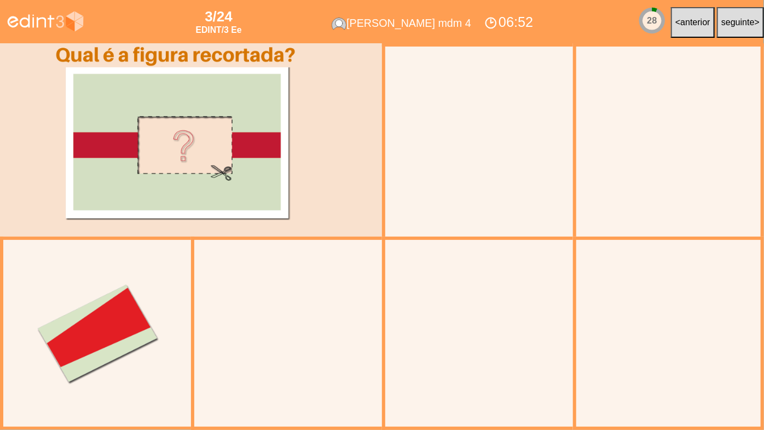
click at [506, 158] on div at bounding box center [479, 141] width 206 height 206
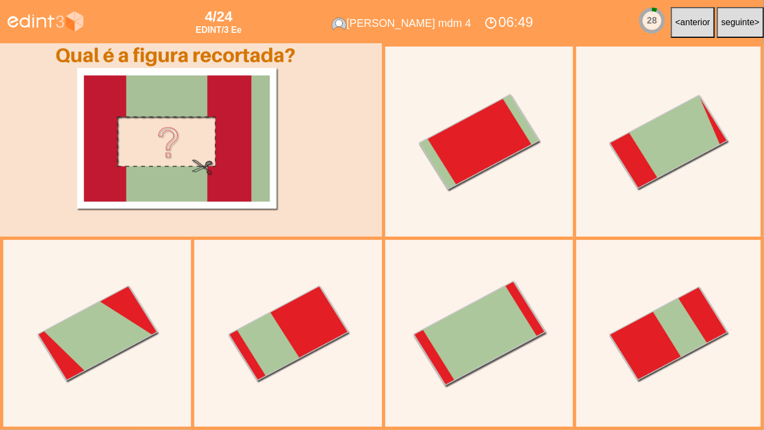
click at [431, 328] on div at bounding box center [479, 333] width 206 height 206
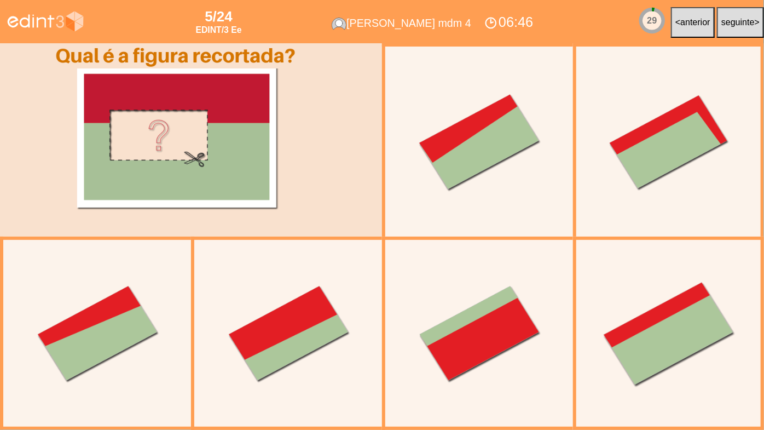
click at [578, 342] on div at bounding box center [668, 333] width 203 height 203
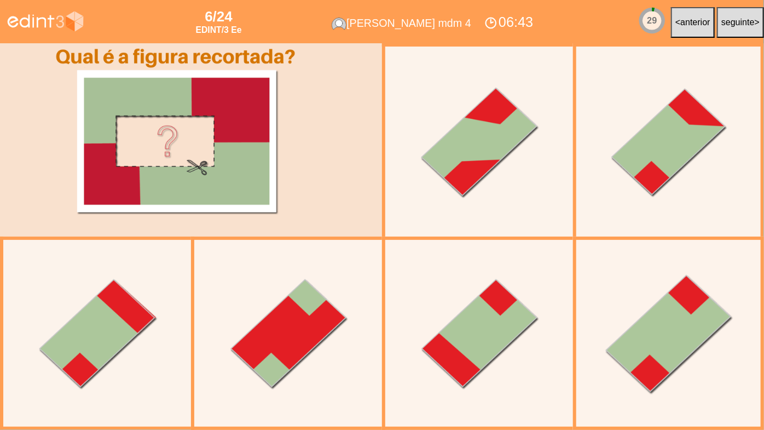
click at [696, 345] on div at bounding box center [668, 333] width 203 height 203
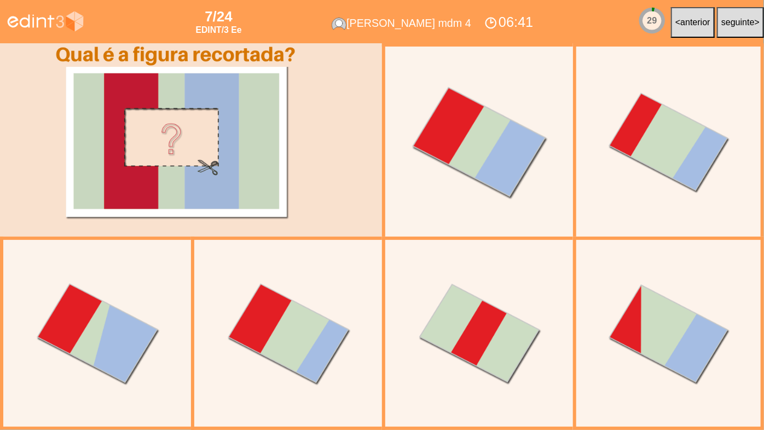
click at [454, 142] on div at bounding box center [479, 141] width 206 height 206
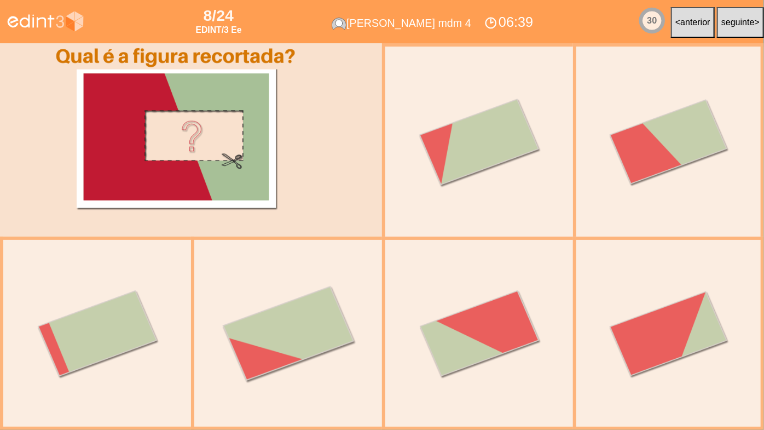
click at [309, 282] on div at bounding box center [288, 333] width 206 height 206
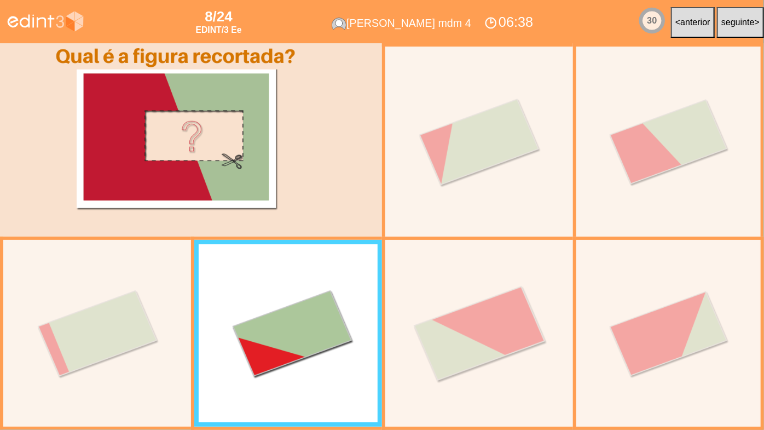
click at [500, 295] on div at bounding box center [479, 333] width 206 height 206
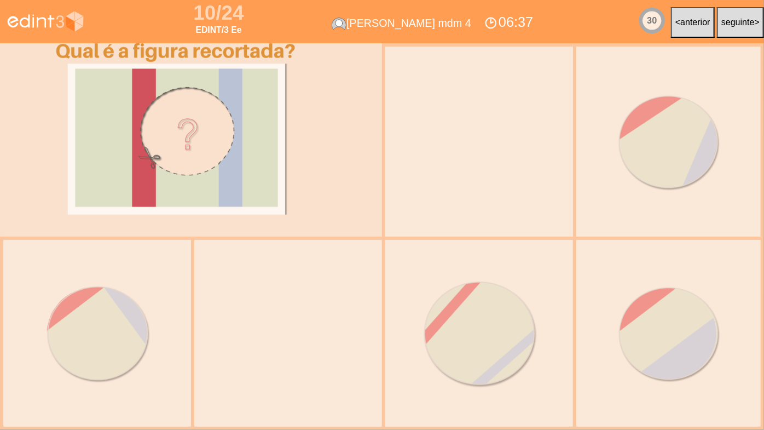
click at [500, 295] on div at bounding box center [479, 333] width 206 height 206
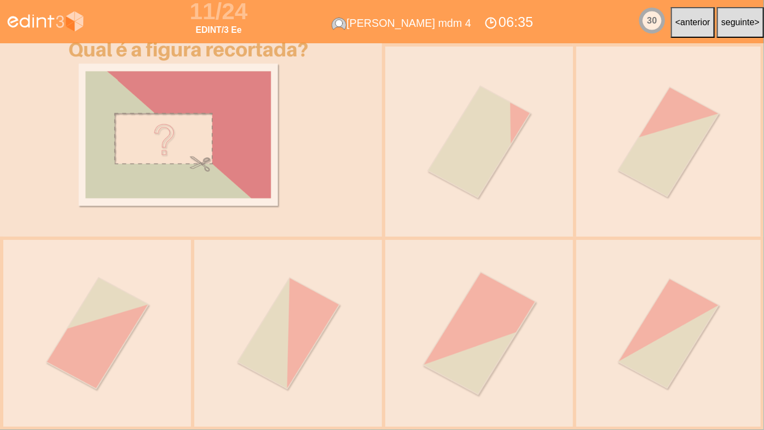
click at [500, 295] on div at bounding box center [479, 333] width 206 height 206
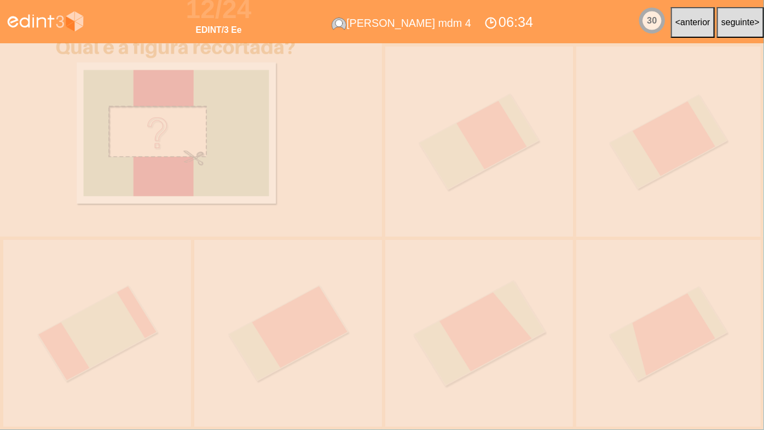
click at [500, 295] on div at bounding box center [479, 333] width 206 height 206
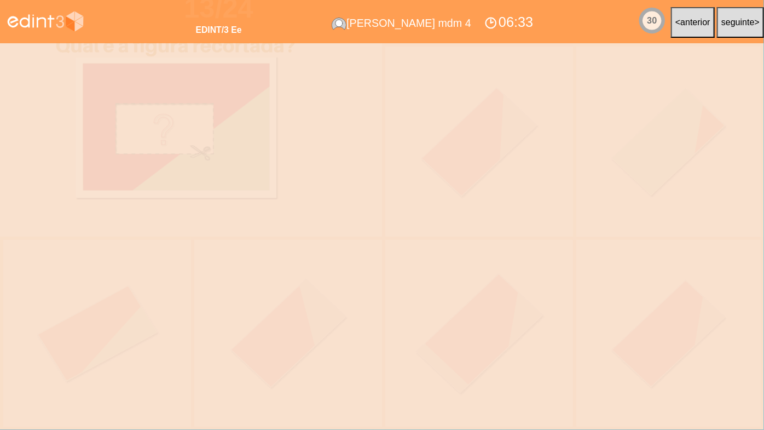
click at [500, 295] on div at bounding box center [479, 333] width 206 height 206
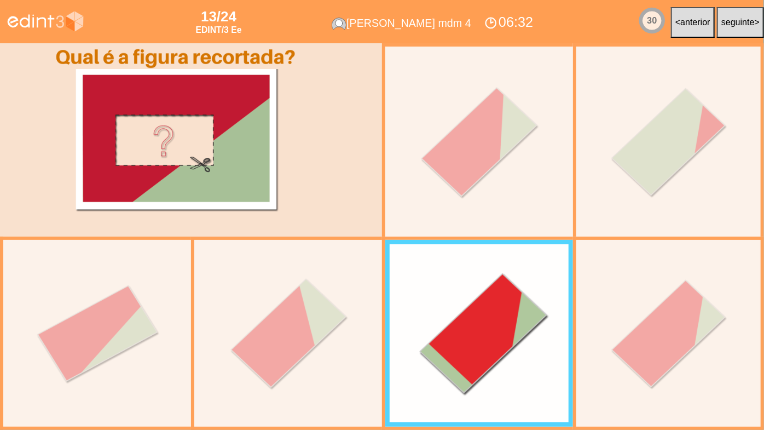
click at [500, 295] on div at bounding box center [483, 333] width 206 height 206
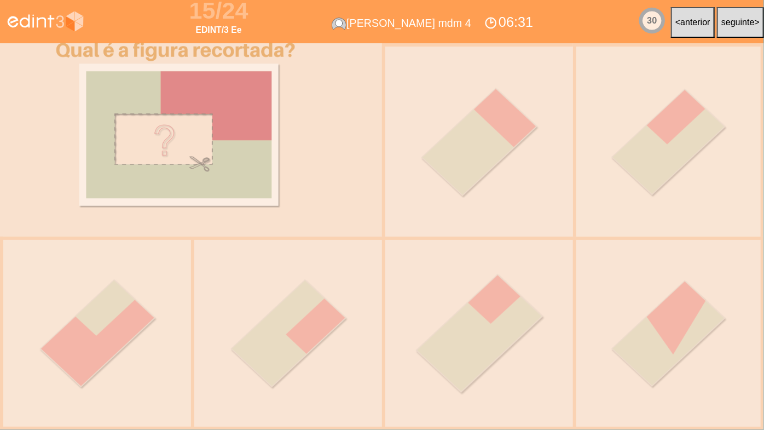
click at [500, 295] on div at bounding box center [479, 333] width 206 height 206
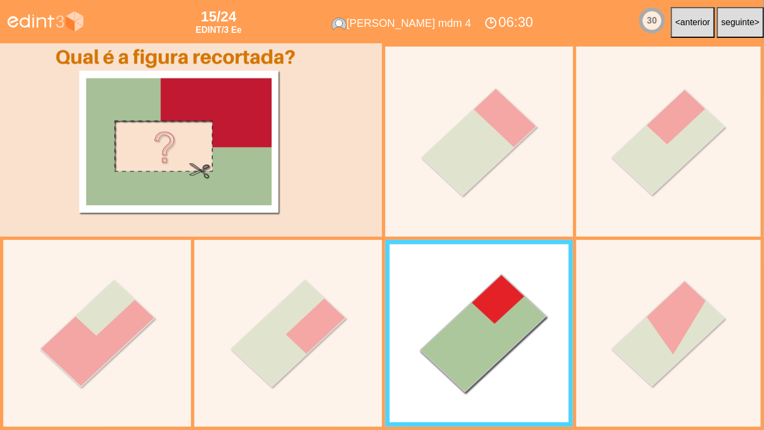
click at [500, 295] on div at bounding box center [483, 333] width 206 height 206
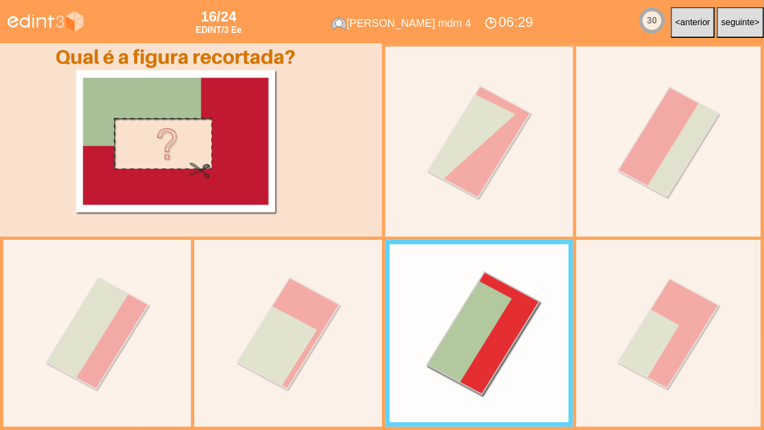
click at [500, 295] on div at bounding box center [382, 236] width 764 height 387
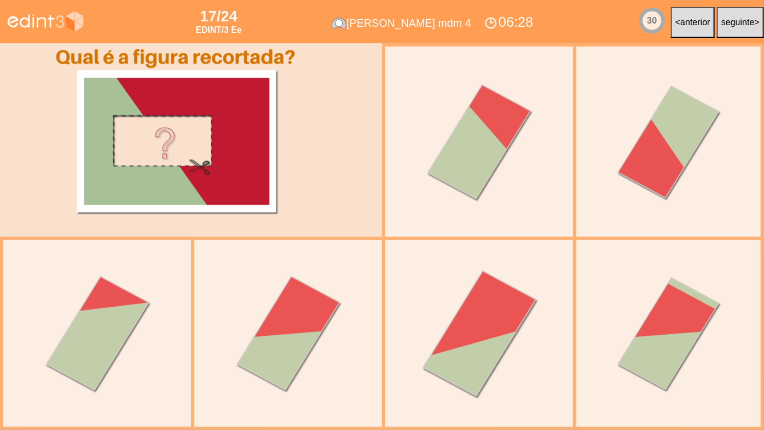
click at [500, 295] on div at bounding box center [479, 333] width 206 height 206
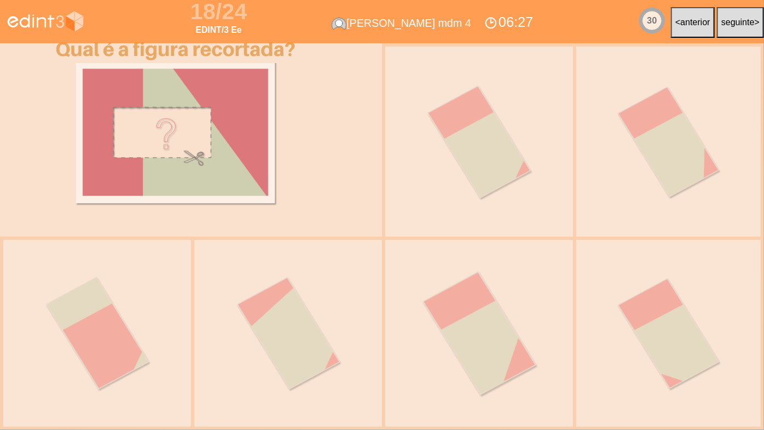
click at [500, 295] on div at bounding box center [479, 333] width 206 height 206
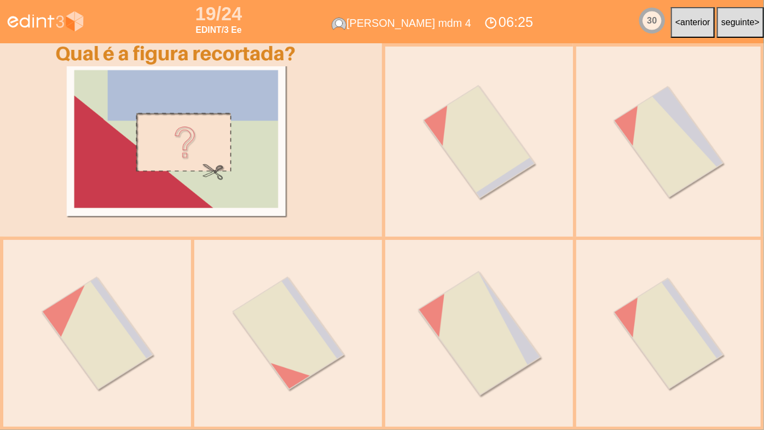
click at [500, 295] on div at bounding box center [479, 333] width 206 height 206
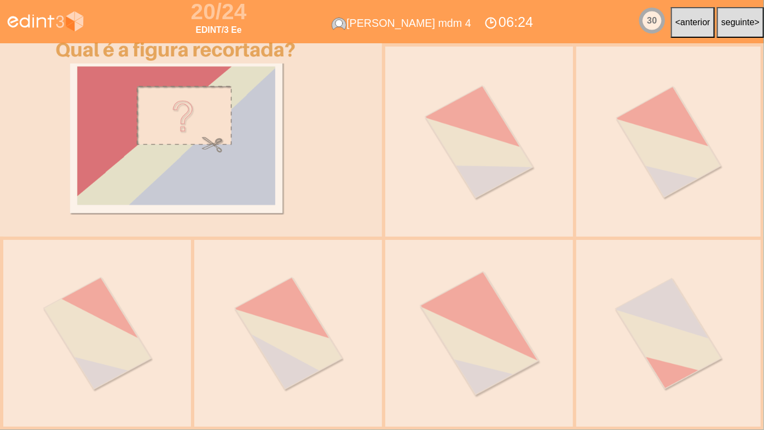
click at [500, 295] on div at bounding box center [479, 333] width 206 height 206
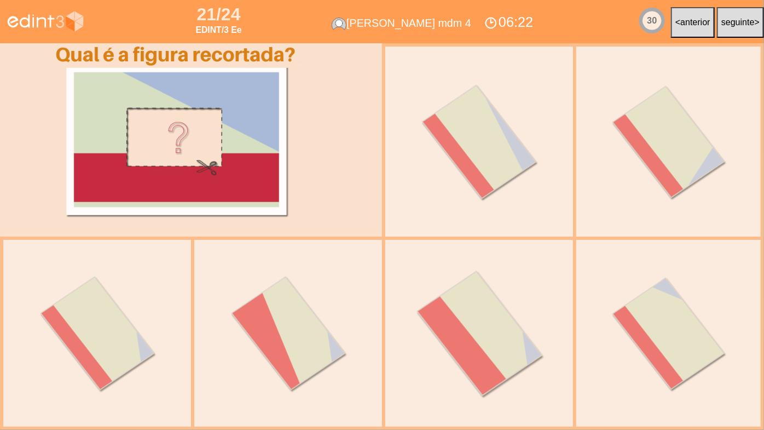
click at [500, 295] on div at bounding box center [479, 333] width 206 height 206
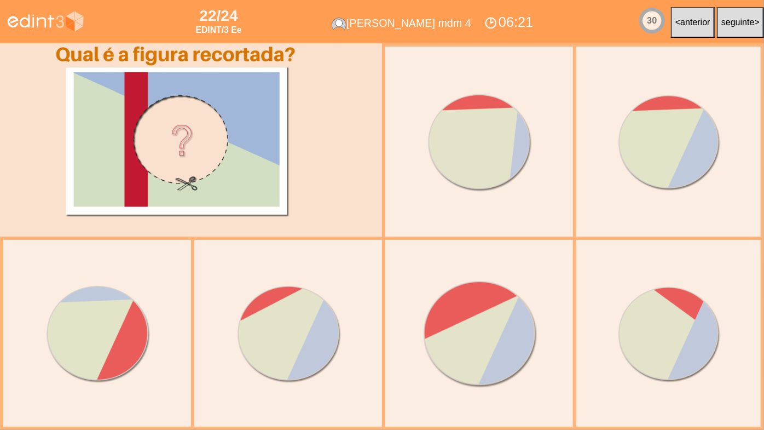
click at [500, 295] on div at bounding box center [479, 333] width 206 height 206
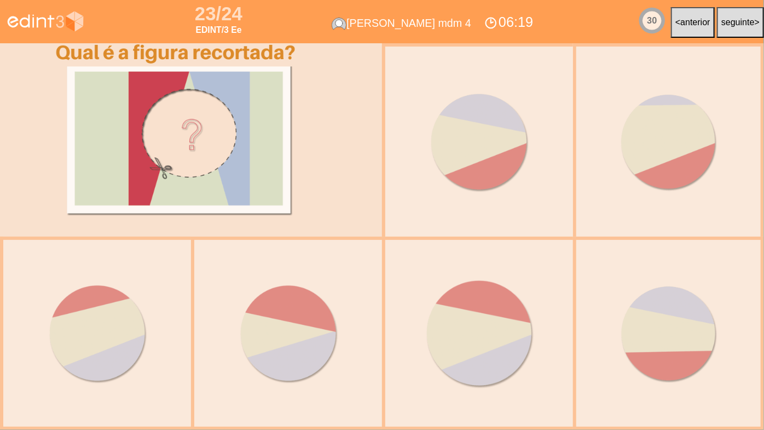
click at [500, 295] on div at bounding box center [479, 333] width 206 height 206
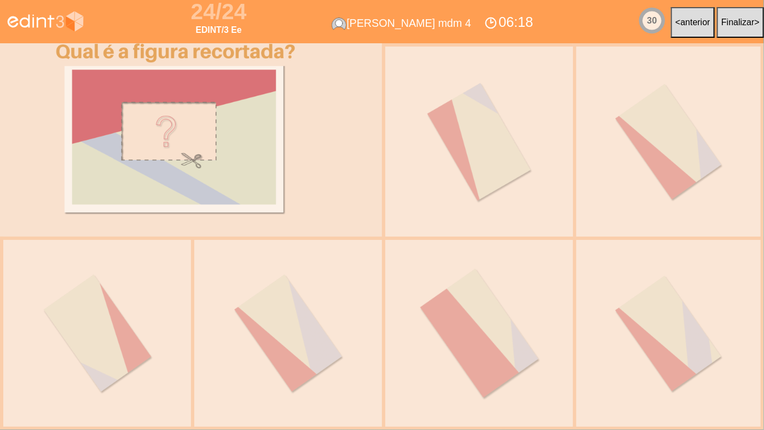
click at [500, 295] on div at bounding box center [479, 333] width 206 height 206
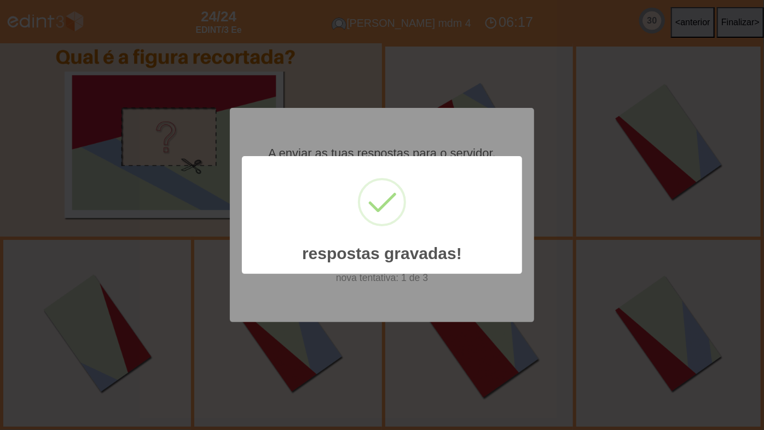
click at [500, 295] on div "× respostas gravadas! OK No Cancel" at bounding box center [382, 215] width 764 height 430
